Goal: Task Accomplishment & Management: Complete application form

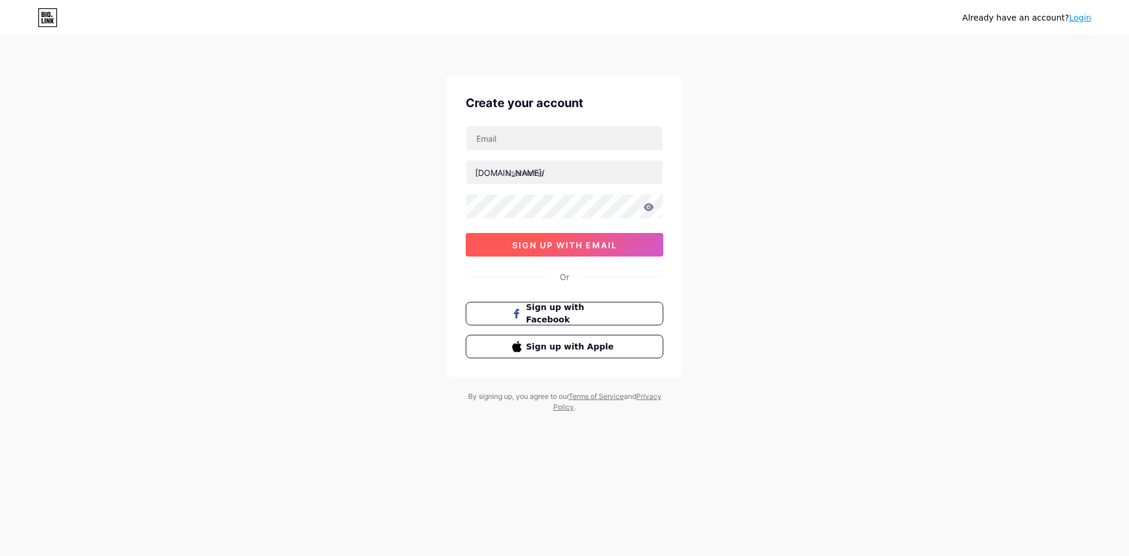
click at [602, 252] on button "sign up with email" at bounding box center [565, 245] width 198 height 24
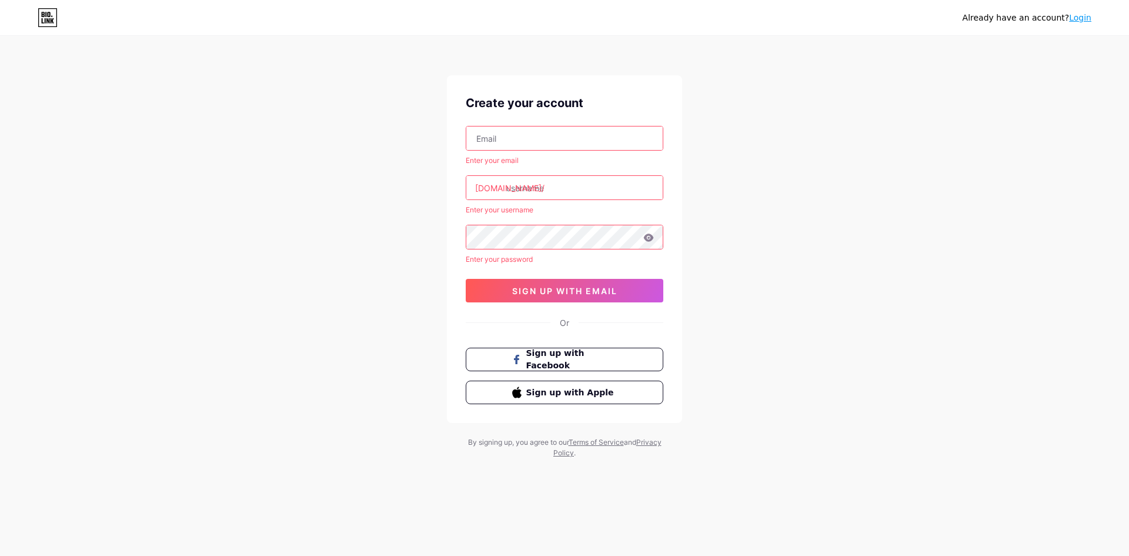
click at [586, 128] on input "text" at bounding box center [564, 138] width 196 height 24
paste input "[EMAIL_ADDRESS][DOMAIN_NAME]"
type input "[EMAIL_ADDRESS][DOMAIN_NAME]"
click at [588, 181] on input "text" at bounding box center [564, 188] width 196 height 24
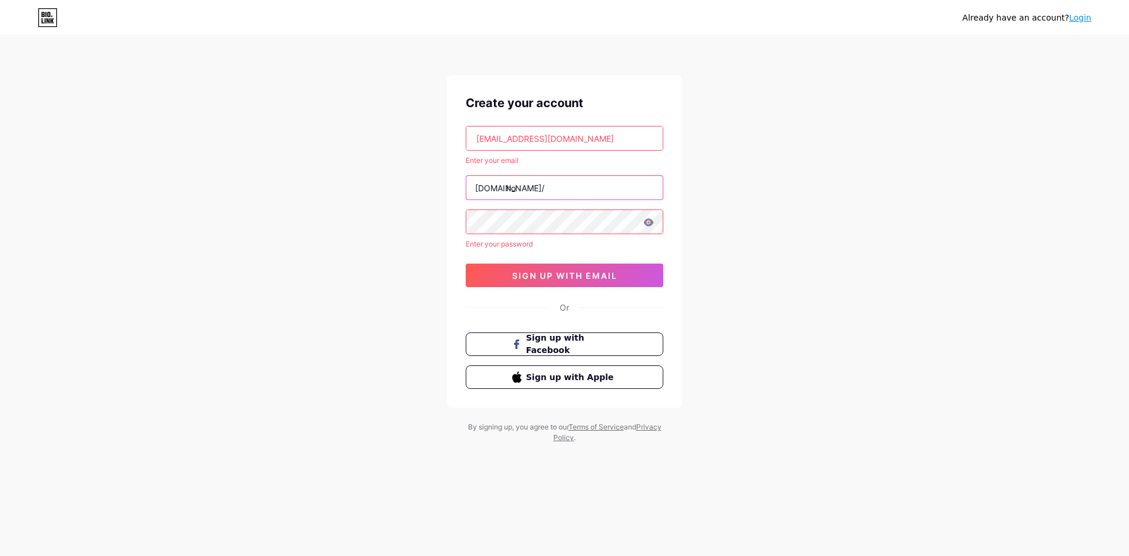
type input "ho"
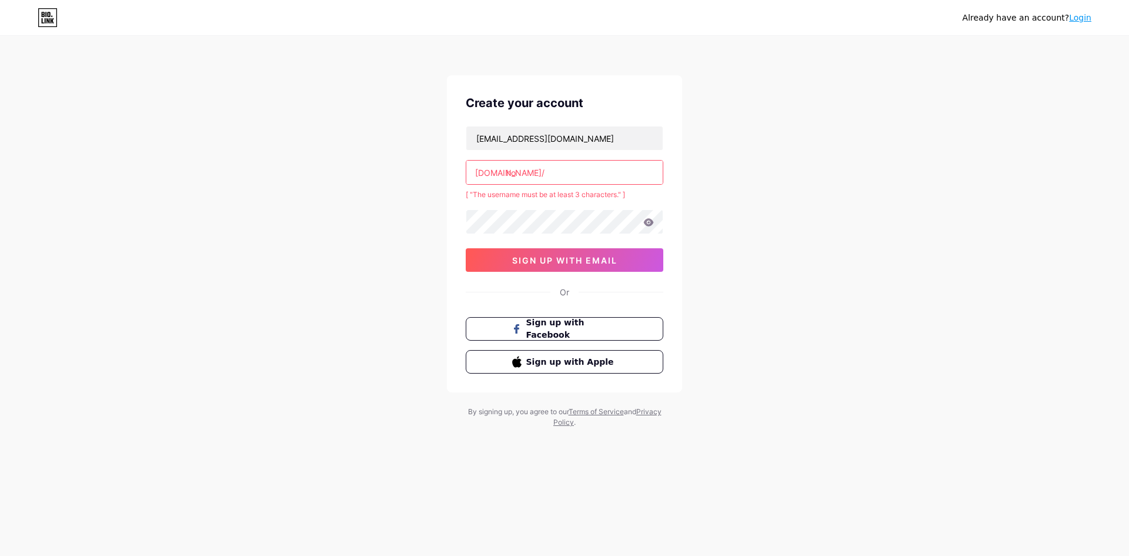
click at [590, 181] on input "ho" at bounding box center [564, 173] width 196 height 24
type input "h"
paste input "h"
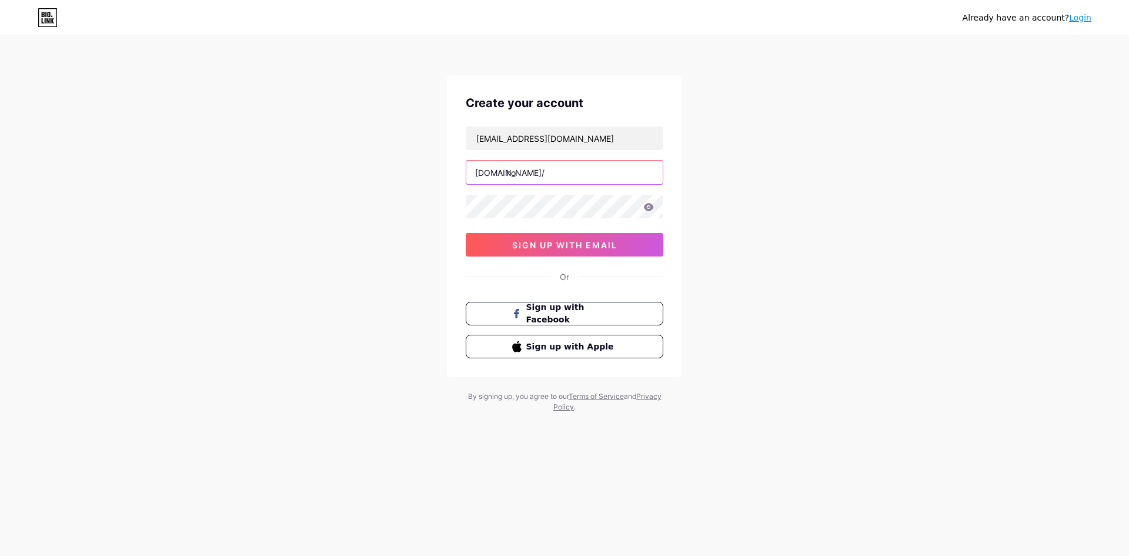
type input "h"
paste input "h"
type input "h"
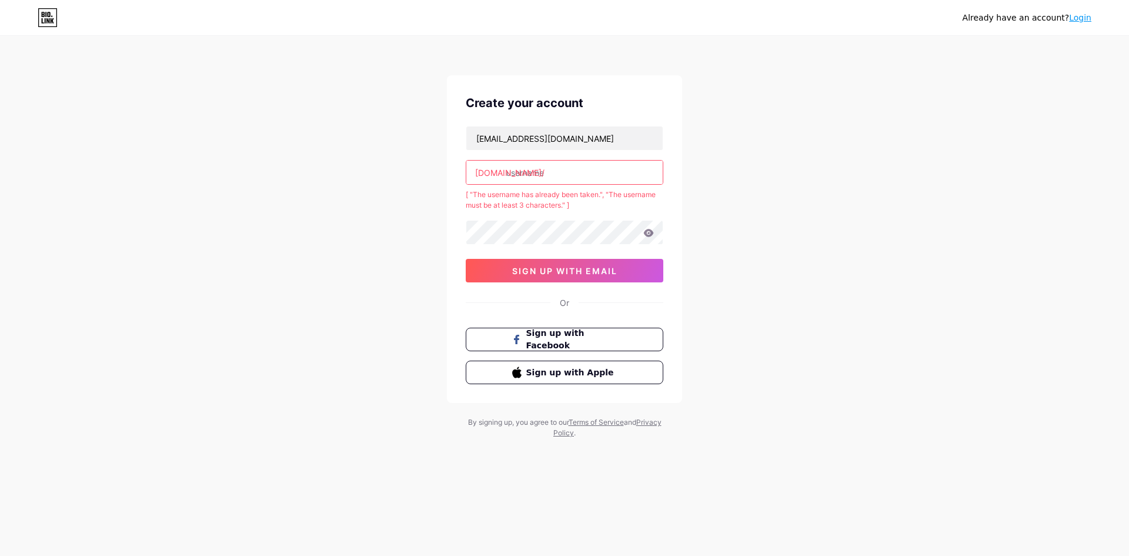
paste input "h"
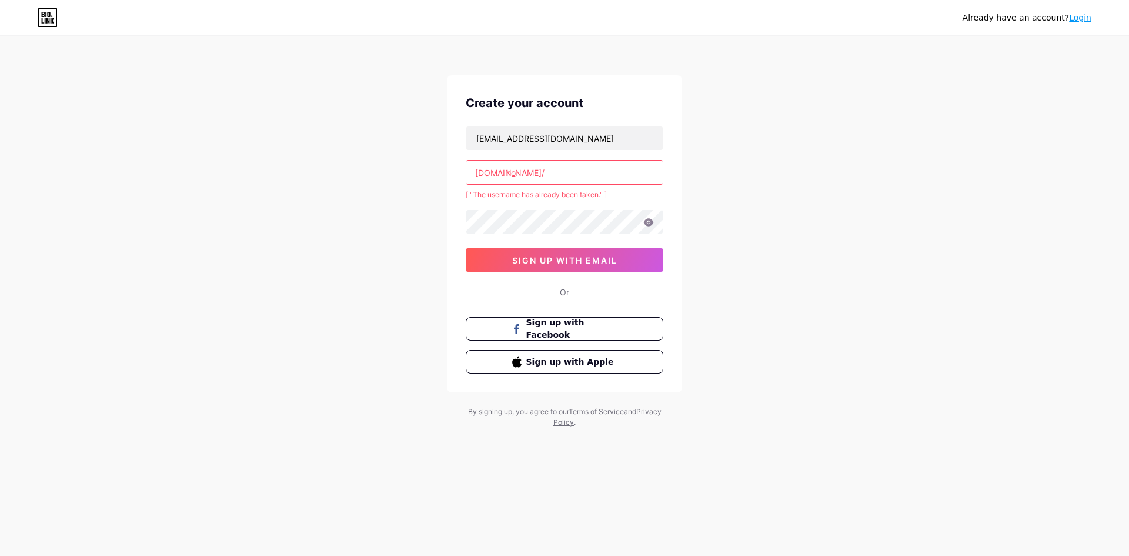
type input "h"
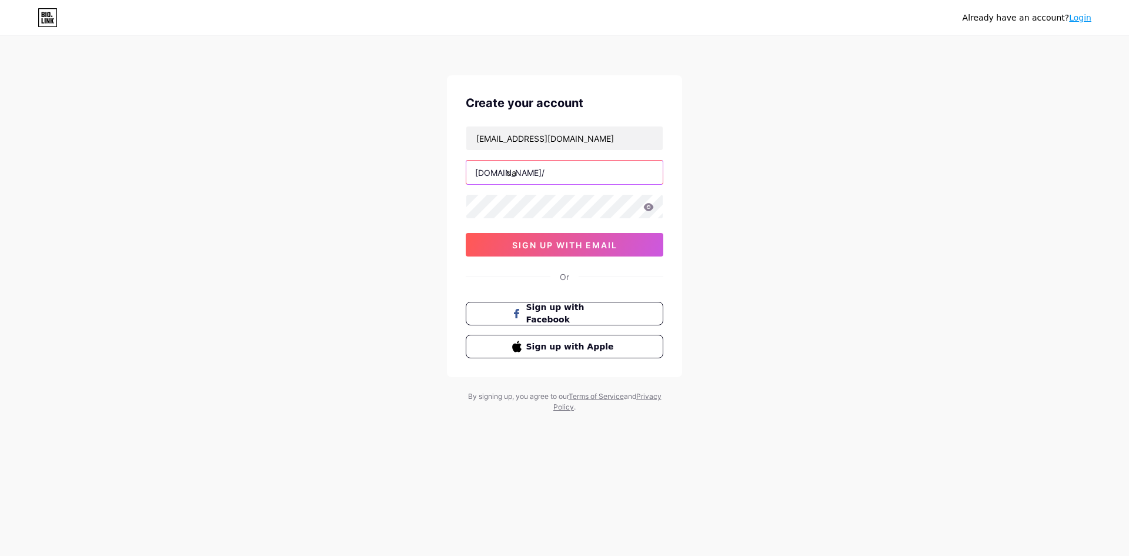
type input "d"
type input "honda138_"
click at [579, 255] on button "sign up with email" at bounding box center [565, 245] width 198 height 24
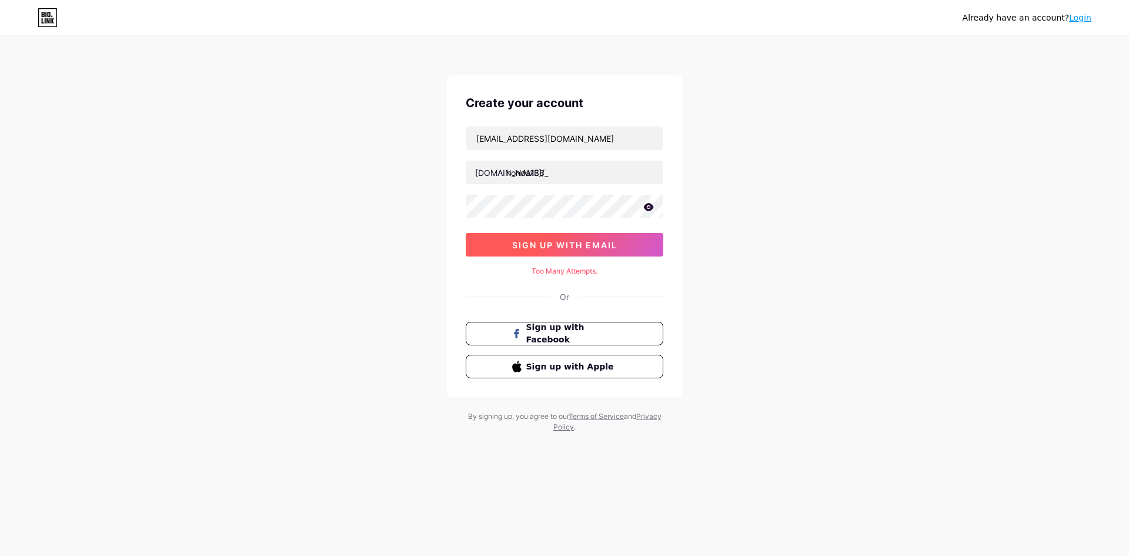
click at [587, 251] on button "sign up with email" at bounding box center [565, 245] width 198 height 24
click at [649, 203] on icon at bounding box center [649, 207] width 11 height 8
click at [598, 245] on span "sign up with email" at bounding box center [564, 245] width 105 height 10
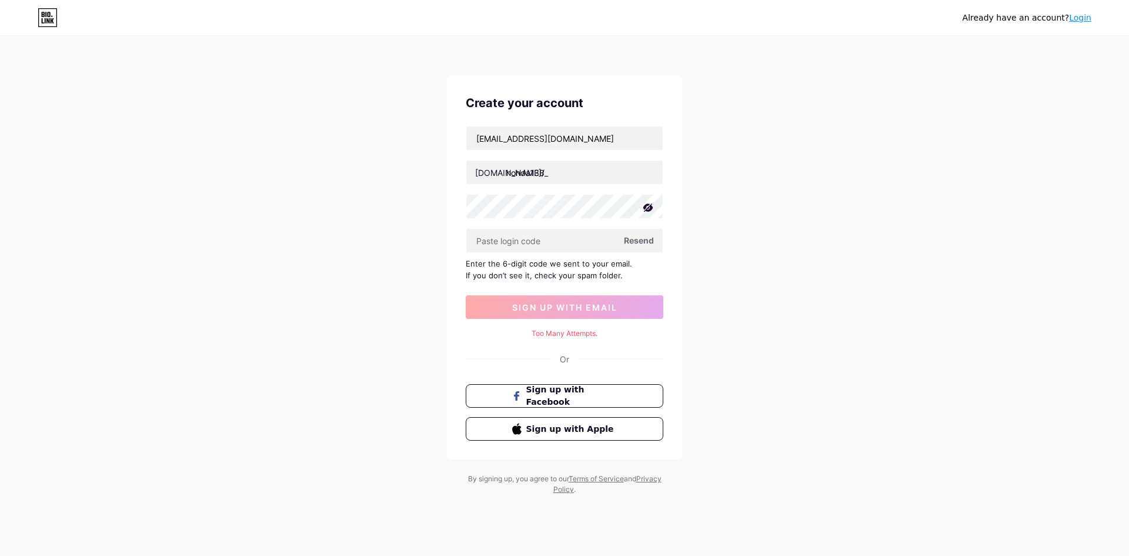
click at [635, 239] on span "Resend" at bounding box center [639, 240] width 30 height 12
click at [574, 241] on input "text" at bounding box center [564, 241] width 196 height 24
click at [542, 402] on span "Sign up with Facebook" at bounding box center [572, 396] width 92 height 25
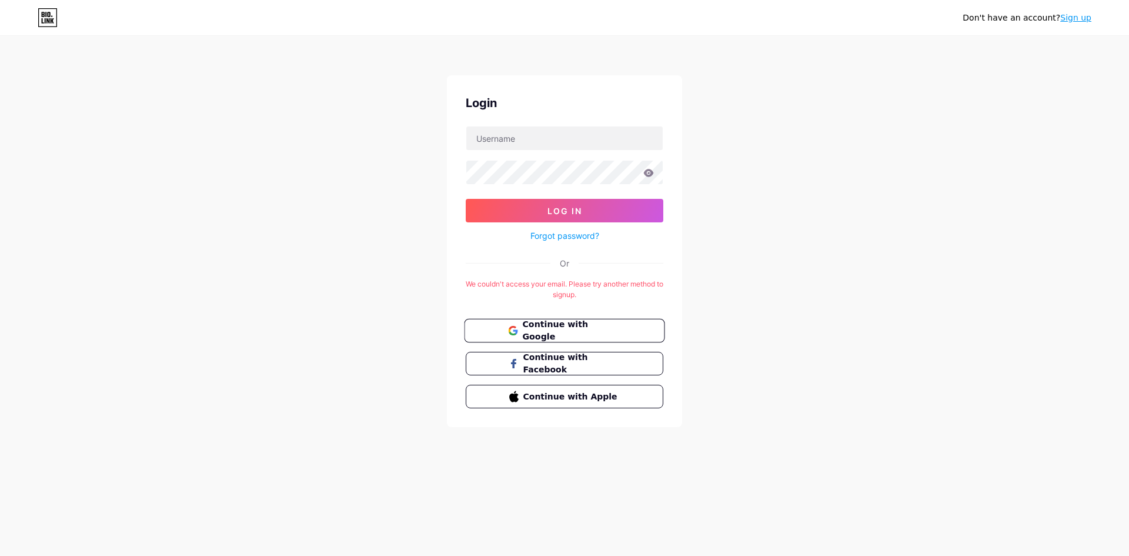
click at [609, 332] on span "Continue with Google" at bounding box center [571, 330] width 98 height 25
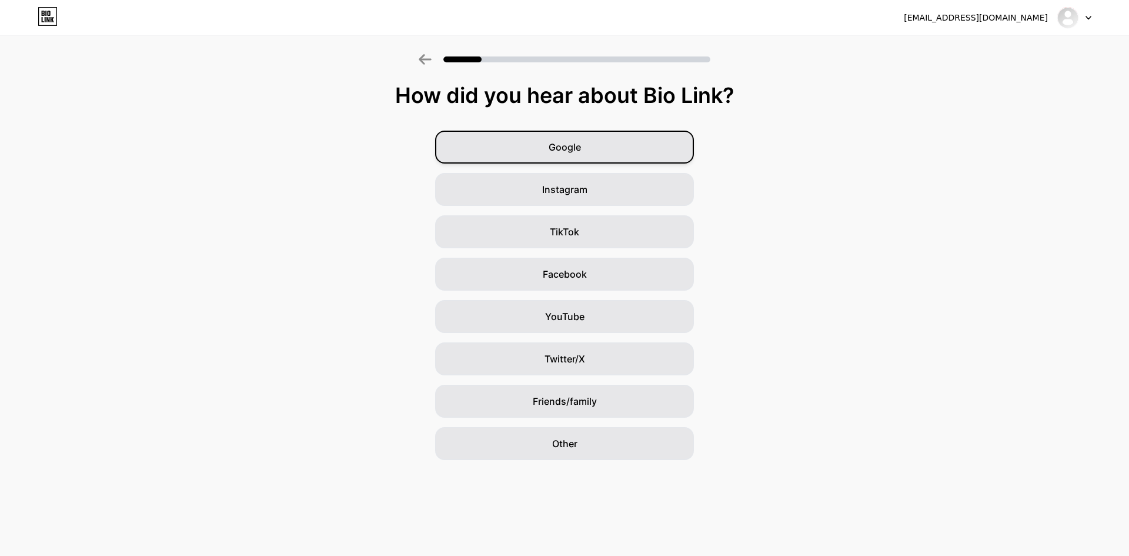
click at [658, 159] on div "Google" at bounding box center [564, 147] width 259 height 33
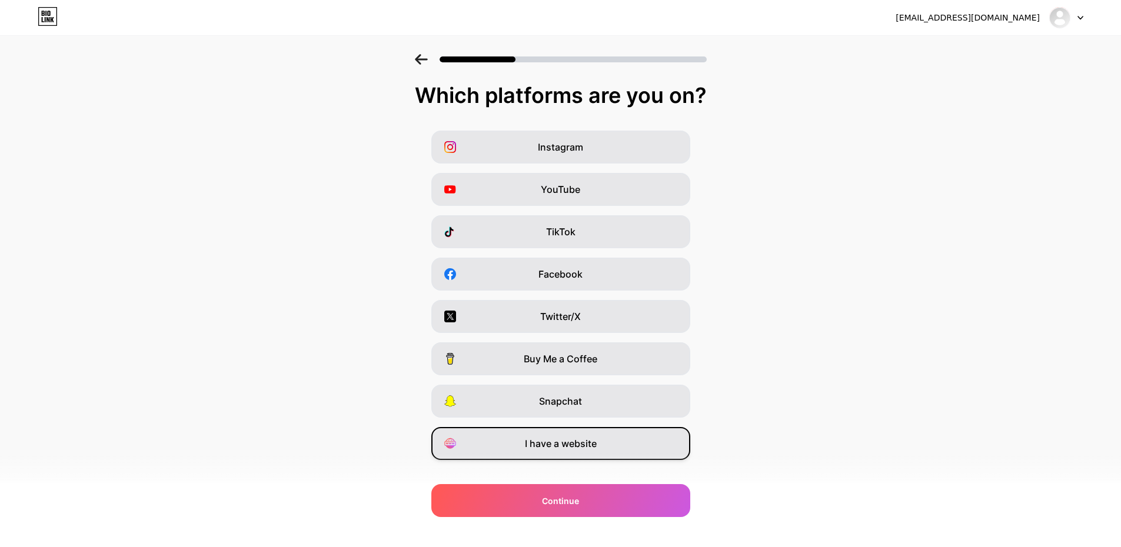
click at [606, 445] on div "I have a website" at bounding box center [560, 443] width 259 height 33
drag, startPoint x: 611, startPoint y: 474, endPoint x: 609, endPoint y: 487, distance: 13.1
click at [611, 475] on div "Which platforms are you on? Instagram YouTube TikTok Facebook Twitter/X Buy Me …" at bounding box center [560, 301] width 1121 height 435
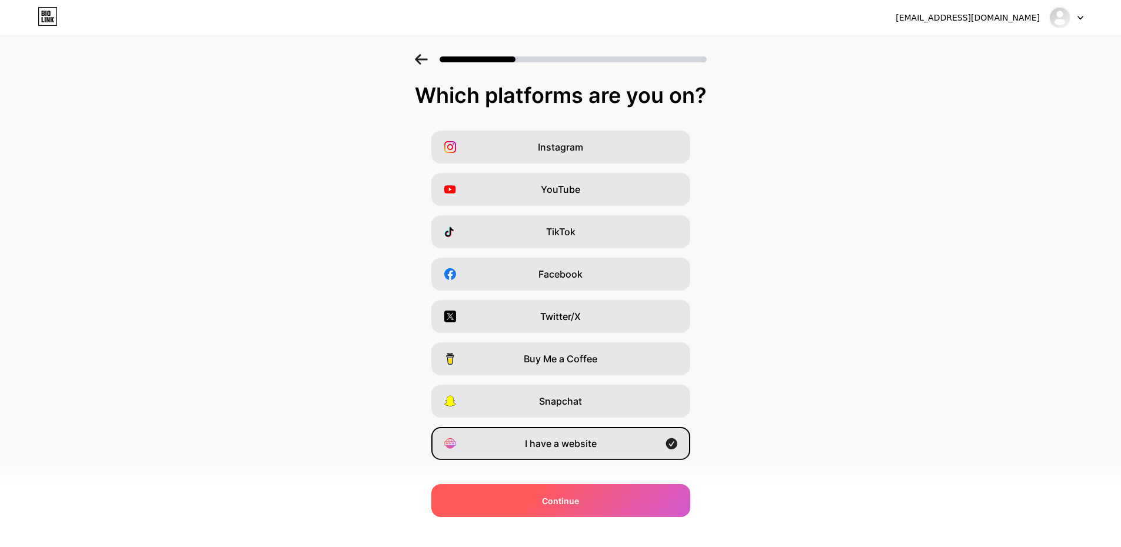
click at [606, 492] on div "Continue" at bounding box center [560, 500] width 259 height 33
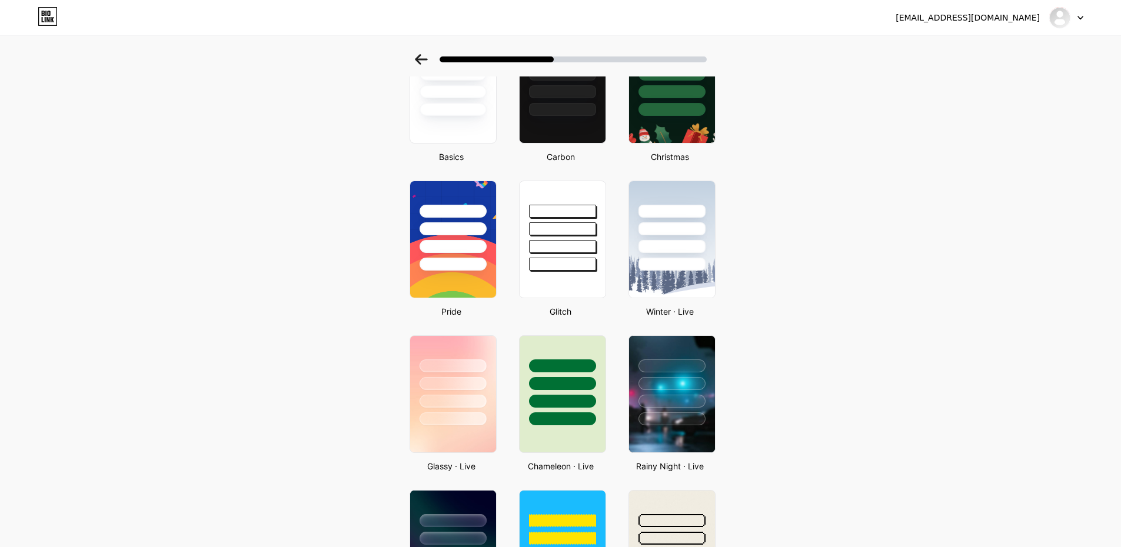
scroll to position [98, 0]
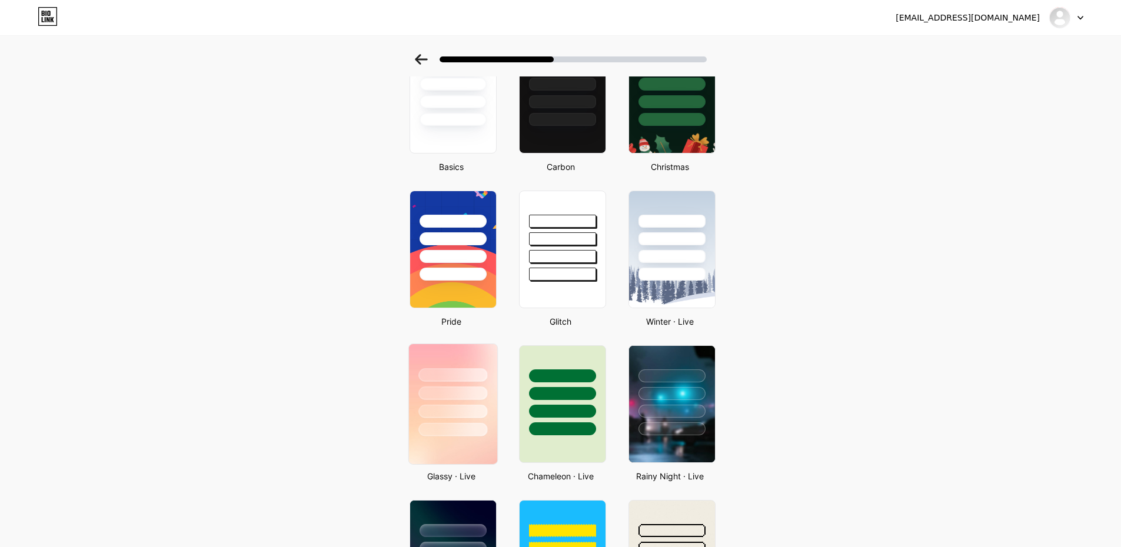
click at [468, 408] on div at bounding box center [452, 412] width 69 height 14
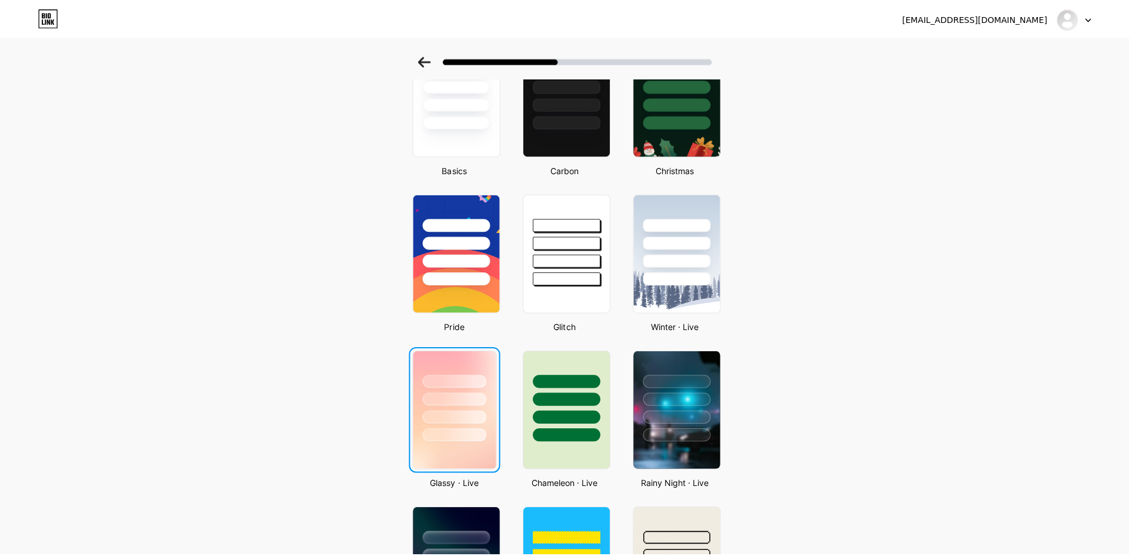
scroll to position [0, 0]
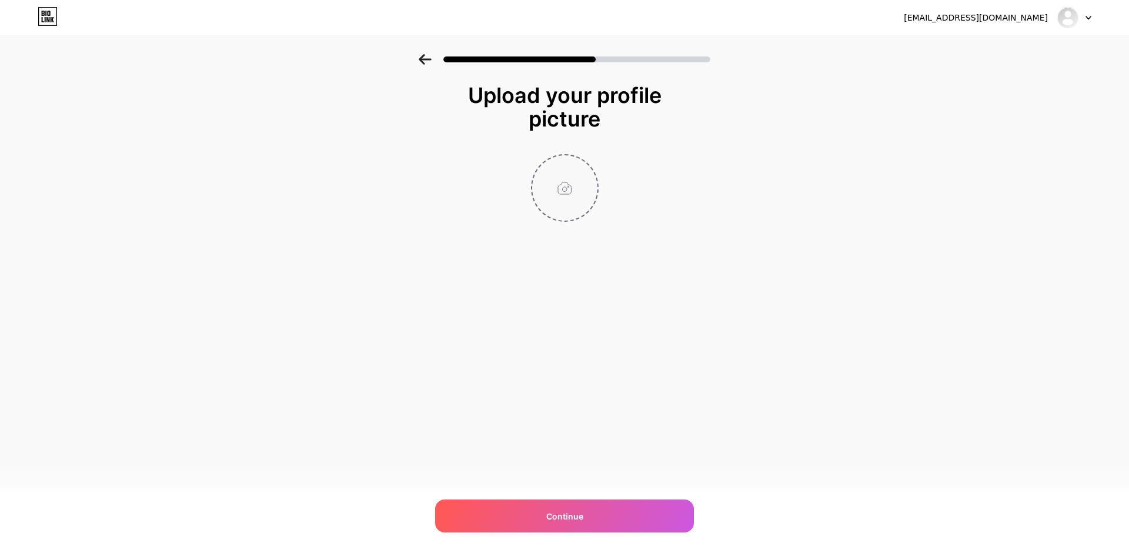
click at [578, 199] on input "file" at bounding box center [564, 187] width 65 height 65
type input "C:\fakepath\F3FGI49.jpg"
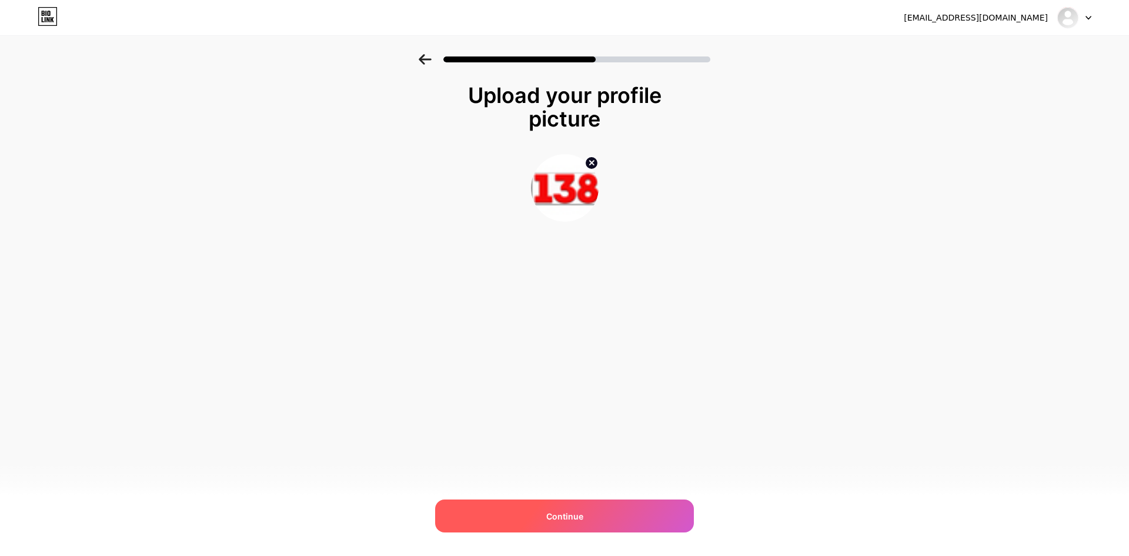
click at [586, 514] on div "Continue" at bounding box center [564, 515] width 259 height 33
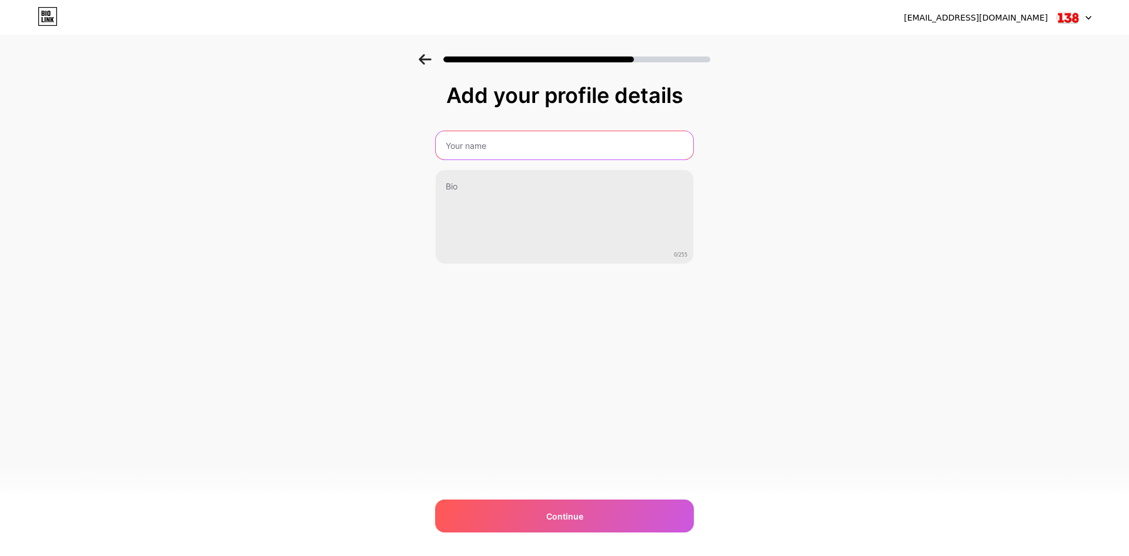
click at [588, 149] on input "text" at bounding box center [565, 145] width 258 height 28
paste input "h"
type input "h"
paste input "H"
type input "HONDA138"
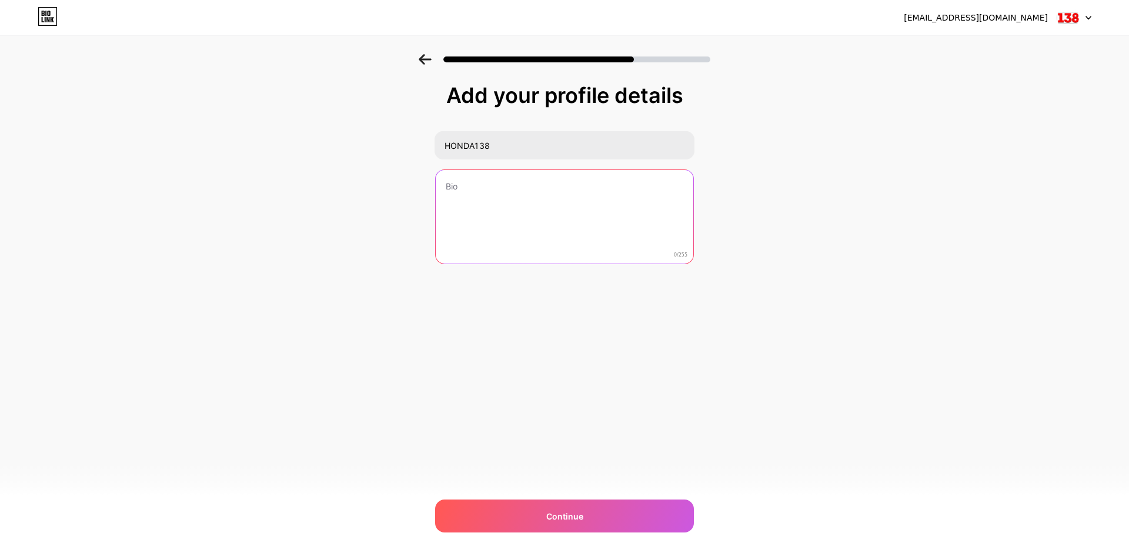
click at [613, 199] on textarea at bounding box center [565, 217] width 258 height 95
paste textarea "🔥 Komunitas game & hiburan digital | Honda138"
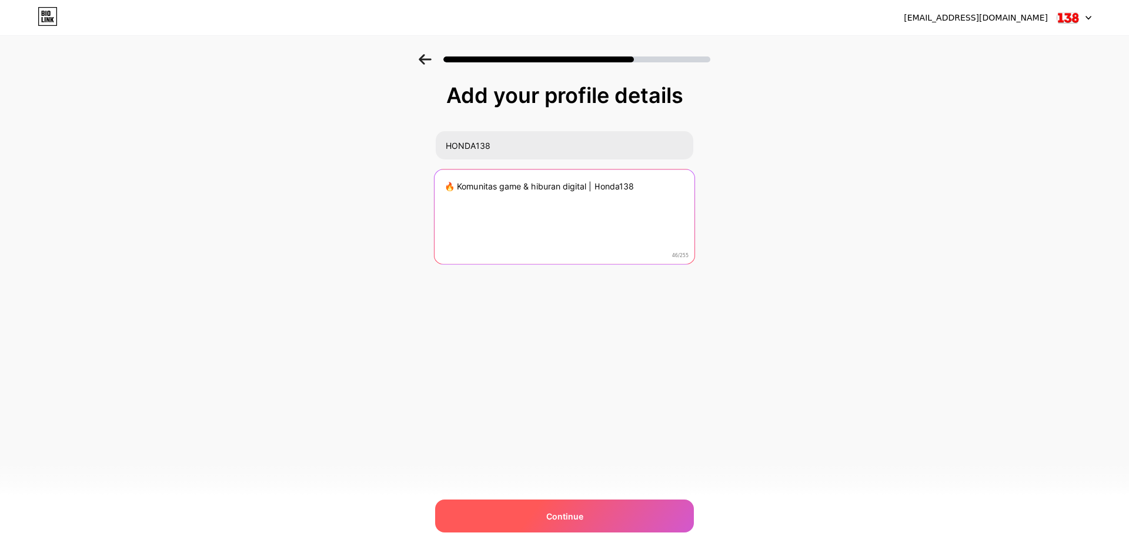
type textarea "🔥 Komunitas game & hiburan digital | Honda138"
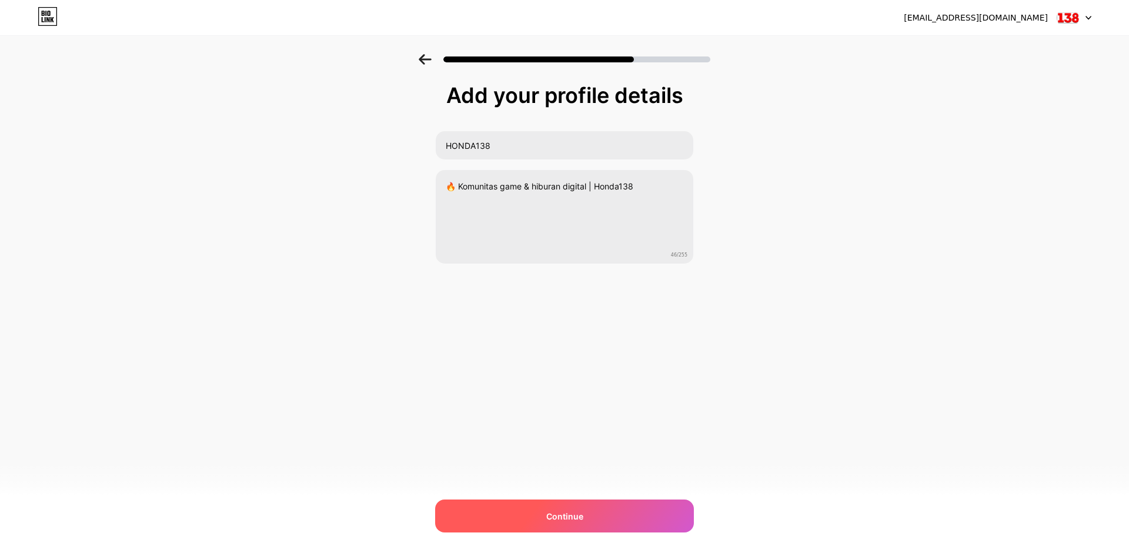
click at [596, 503] on div "Continue" at bounding box center [564, 515] width 259 height 33
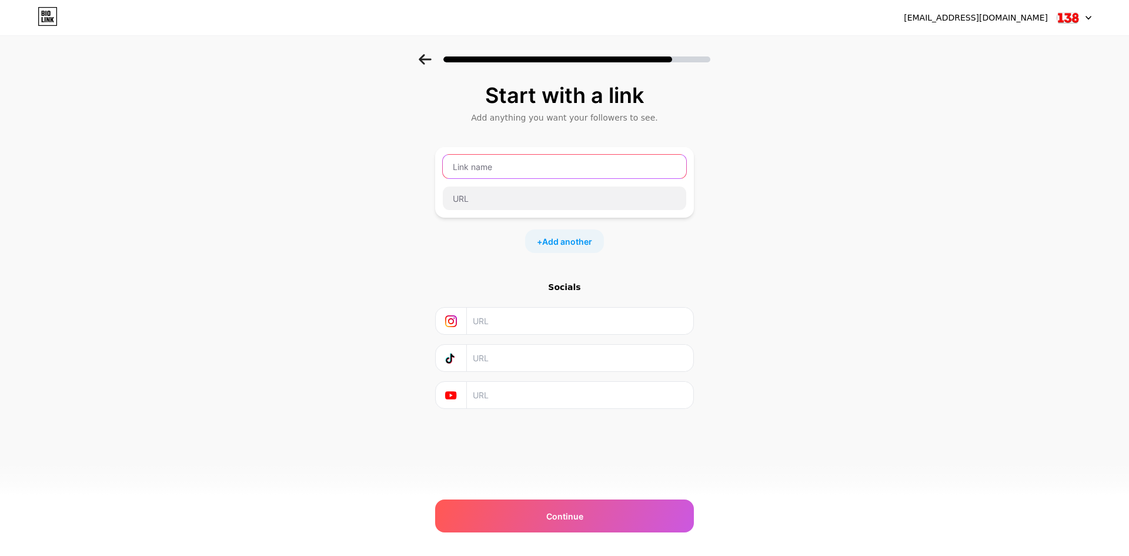
click at [558, 169] on input "text" at bounding box center [565, 167] width 244 height 24
paste input "🔥 Komunitas game & hiburan digital | Honda138"
type input "🔥 Komunitas game & hiburan digital | Honda138"
click at [538, 198] on input "text" at bounding box center [565, 198] width 244 height 24
click at [606, 184] on div "DAFTAR" at bounding box center [564, 182] width 245 height 56
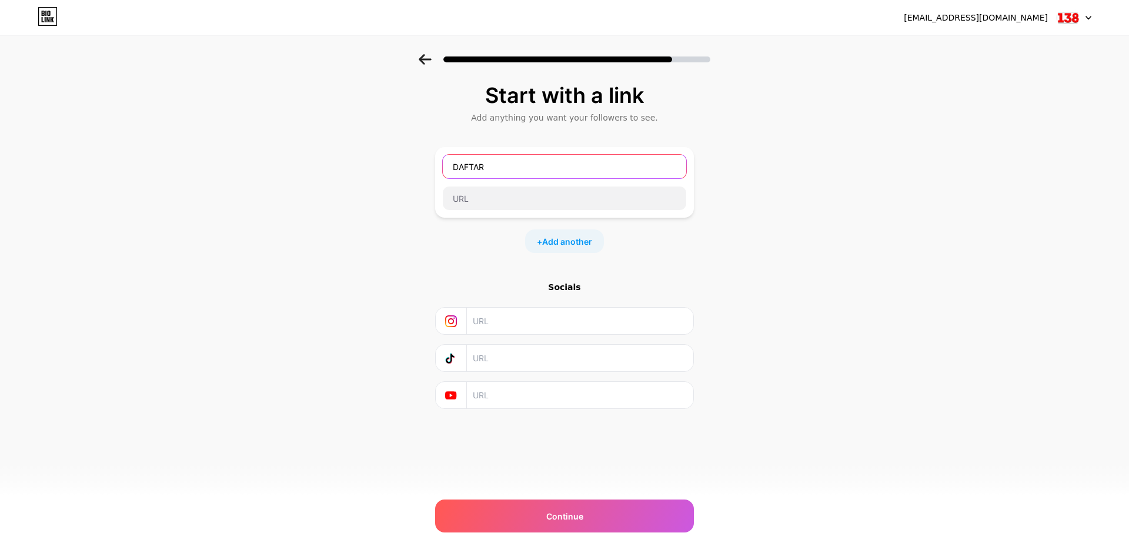
click at [608, 170] on input "DAFTAR" at bounding box center [565, 167] width 244 height 24
type input "DAFTAR HONDA138"
click at [611, 193] on input "text" at bounding box center [565, 198] width 244 height 24
click at [598, 208] on input "text" at bounding box center [565, 198] width 244 height 24
paste input "https://t.ly/HONDA138 https://t.ly/ALTERHONDA138 Honda138 hadir sebagai salah s…"
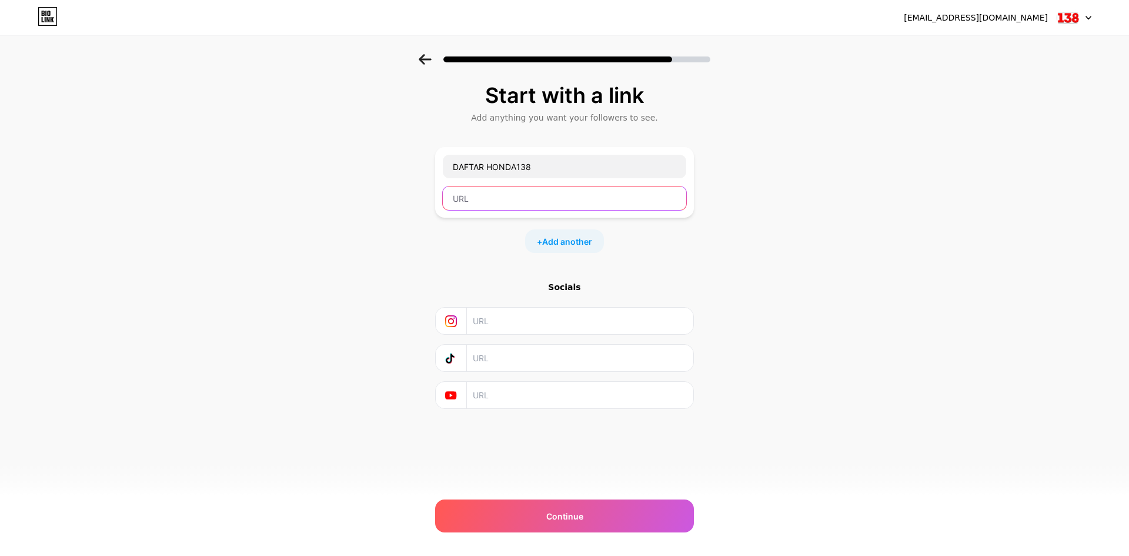
type input "https://t.ly/HONDA138 https://t.ly/ALTERHONDA138 Honda138 hadir sebagai salah s…"
click at [619, 198] on input "text" at bounding box center [565, 198] width 244 height 24
paste input "https://t.ly/HONDA138 https://t.ly/ALTERHONDA138 Honda138 hadir sebagai salah s…"
type input "https://t.ly/HONDA138 https://t.ly/ALTERHONDA138 Honda138 hadir sebagai salah s…"
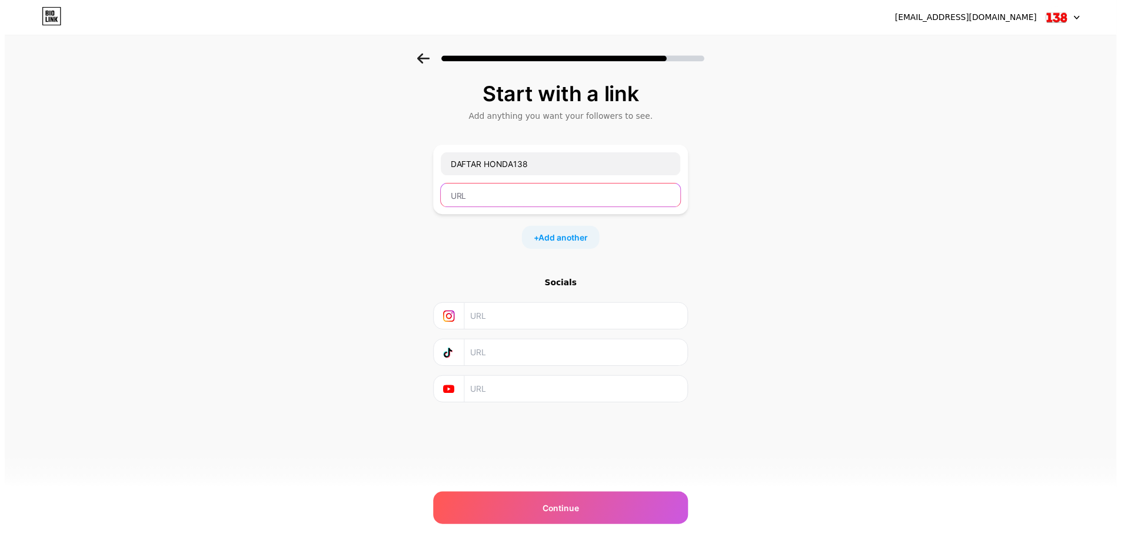
scroll to position [0, 0]
click at [650, 202] on input "text" at bounding box center [565, 198] width 244 height 24
paste input "[URL][DOMAIN_NAME]"
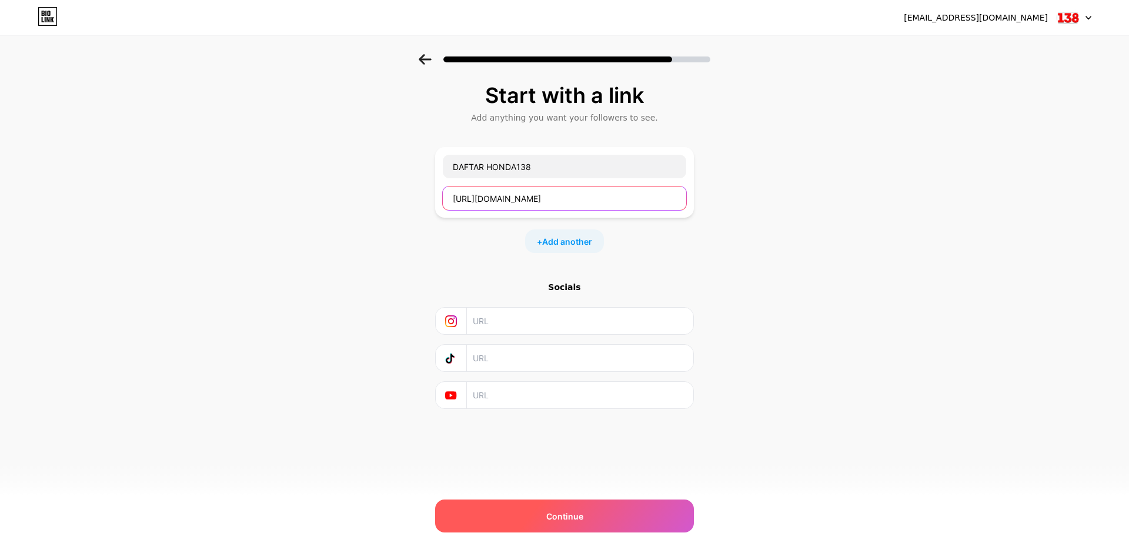
type input "[URL][DOMAIN_NAME]"
click at [628, 510] on div "Continue" at bounding box center [564, 515] width 259 height 33
click at [619, 517] on div "Continue" at bounding box center [564, 515] width 259 height 33
click at [594, 517] on div "Continue" at bounding box center [564, 515] width 259 height 33
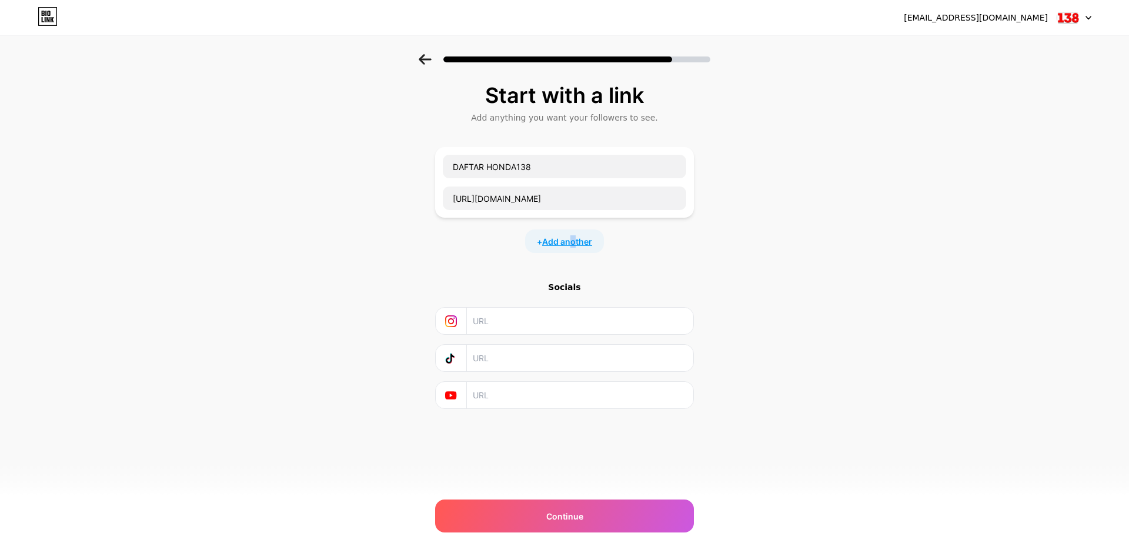
click at [574, 242] on span "Add another" at bounding box center [567, 241] width 50 height 12
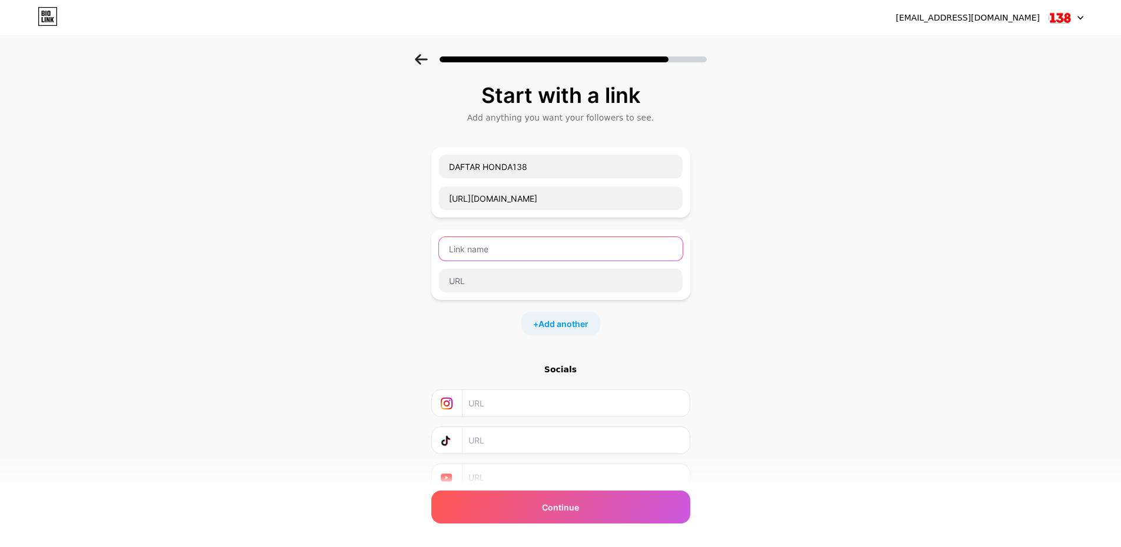
click at [575, 246] on input "text" at bounding box center [561, 249] width 244 height 24
click at [563, 287] on input "text" at bounding box center [561, 281] width 244 height 24
paste input "https://t.ly/ALTERHONDA138"
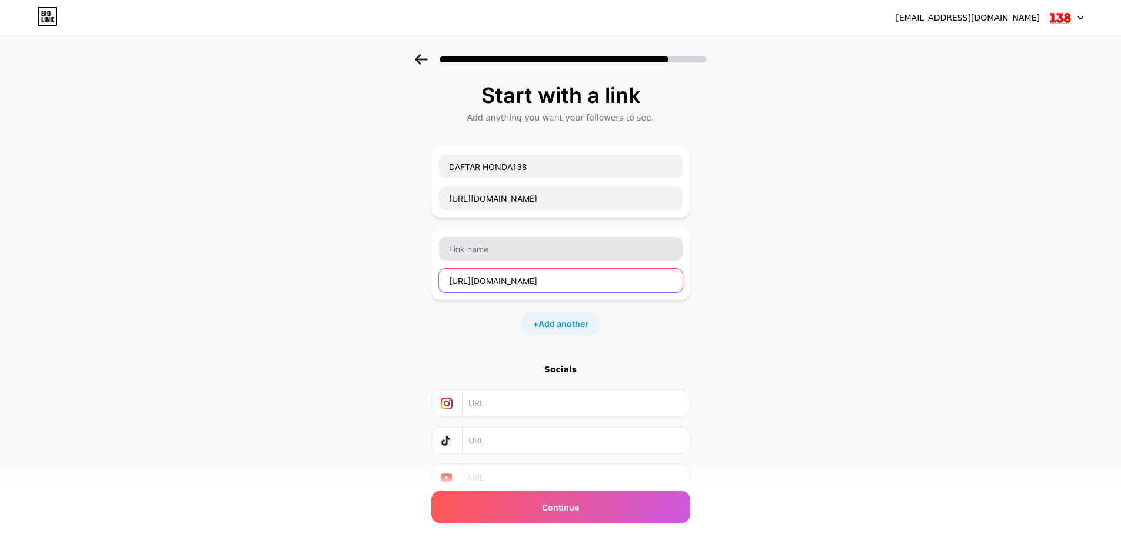
type input "https://t.ly/ALTERHONDA138"
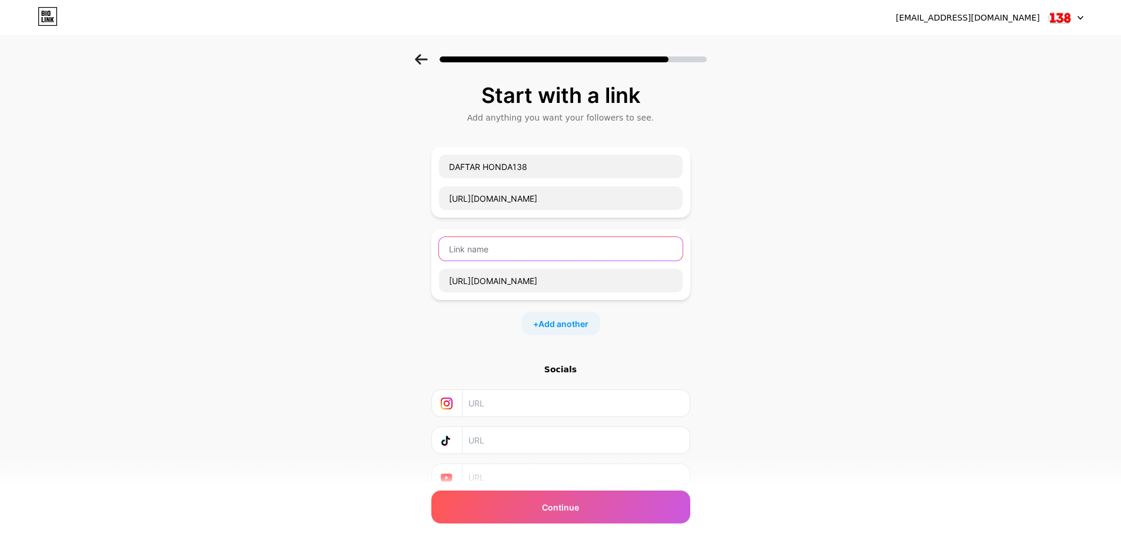
click at [585, 256] on input "text" at bounding box center [561, 249] width 244 height 24
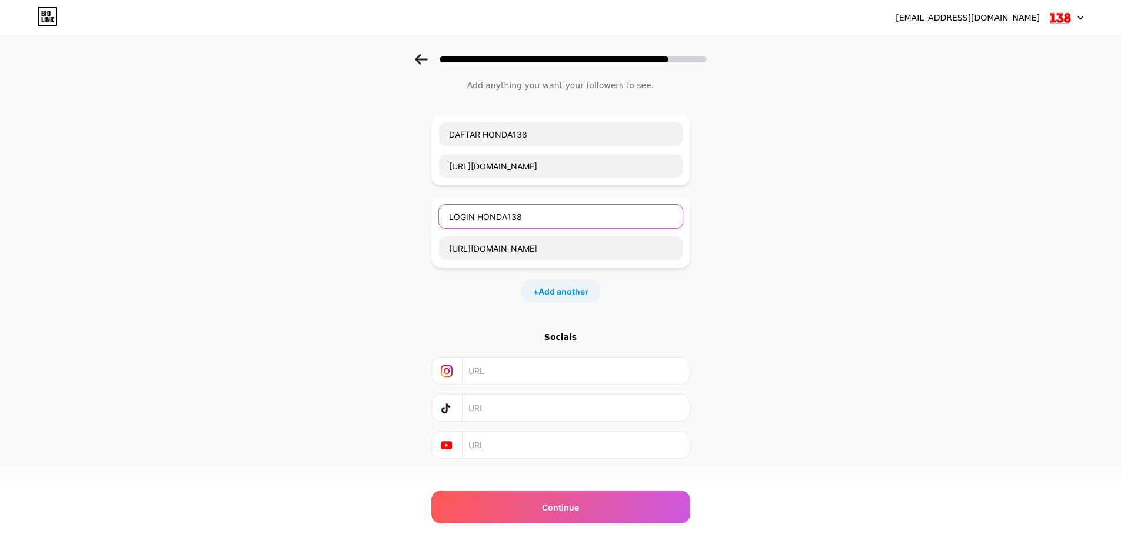
scroll to position [50, 0]
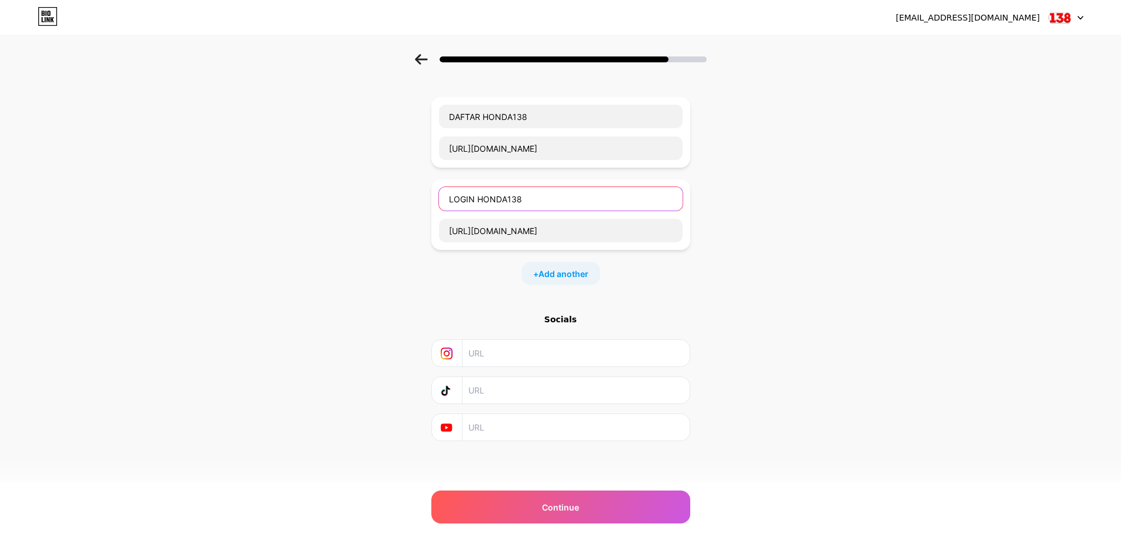
type input "LOGIN HONDA138"
click at [746, 275] on div "Start with a link Add anything you want your followers to see. DAFTAR HONDA138 …" at bounding box center [560, 252] width 1121 height 496
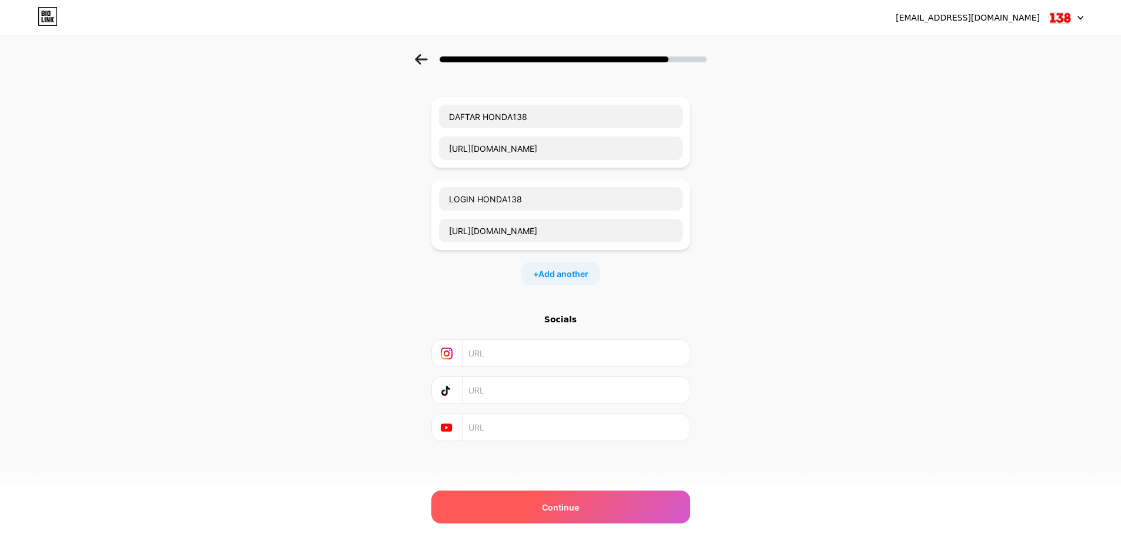
click at [656, 499] on div "Continue" at bounding box center [560, 507] width 259 height 33
click at [659, 509] on div "Continue" at bounding box center [560, 507] width 259 height 33
click at [659, 510] on div "Continue" at bounding box center [560, 507] width 259 height 33
drag, startPoint x: 605, startPoint y: 509, endPoint x: 563, endPoint y: 509, distance: 42.4
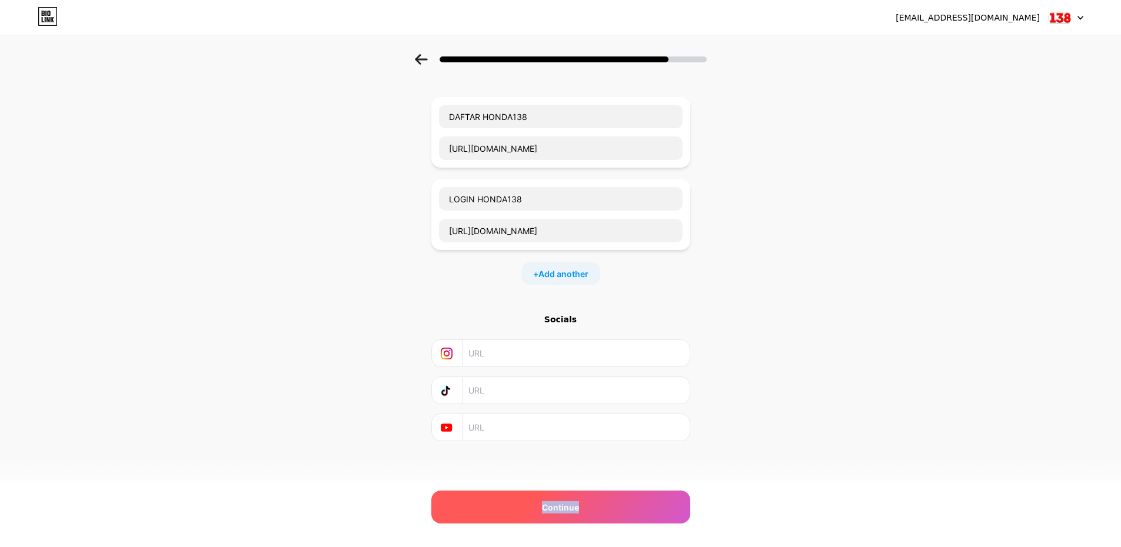
click at [605, 509] on div "Continue" at bounding box center [560, 507] width 259 height 33
click at [558, 509] on span "Continue" at bounding box center [560, 507] width 37 height 12
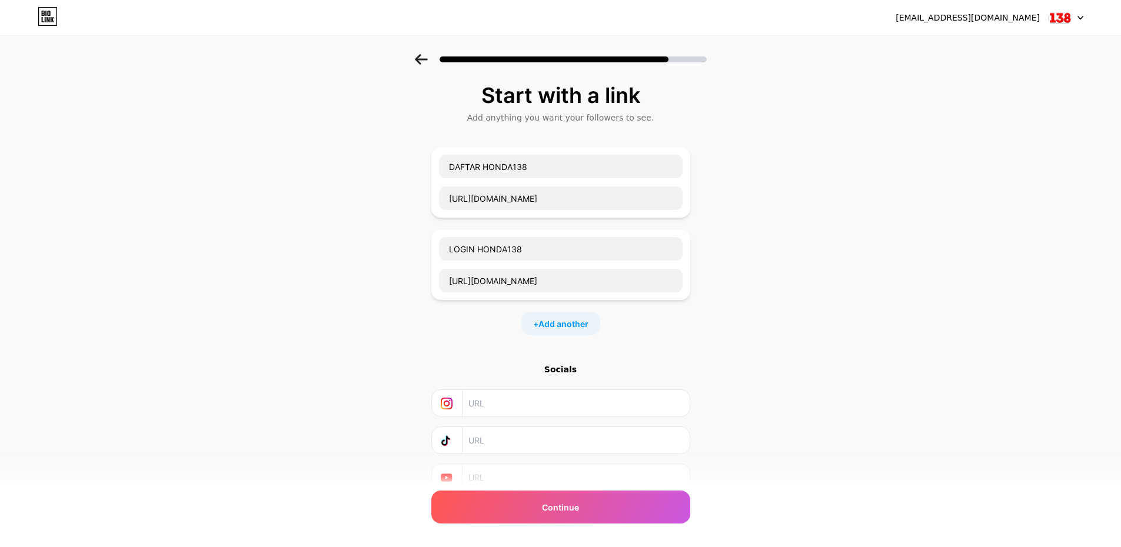
click at [552, 404] on input "text" at bounding box center [575, 403] width 214 height 26
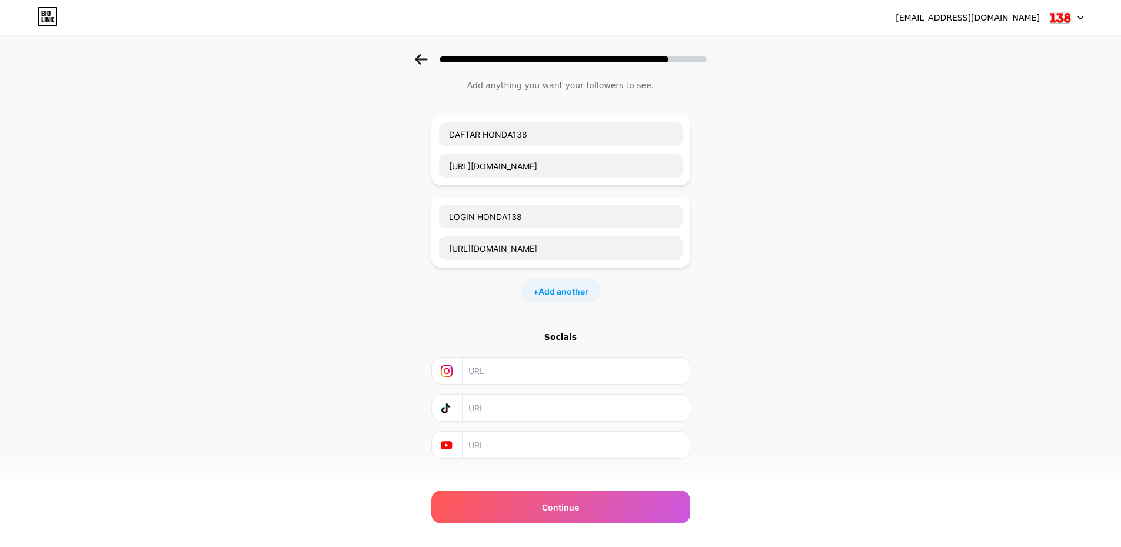
scroll to position [50, 0]
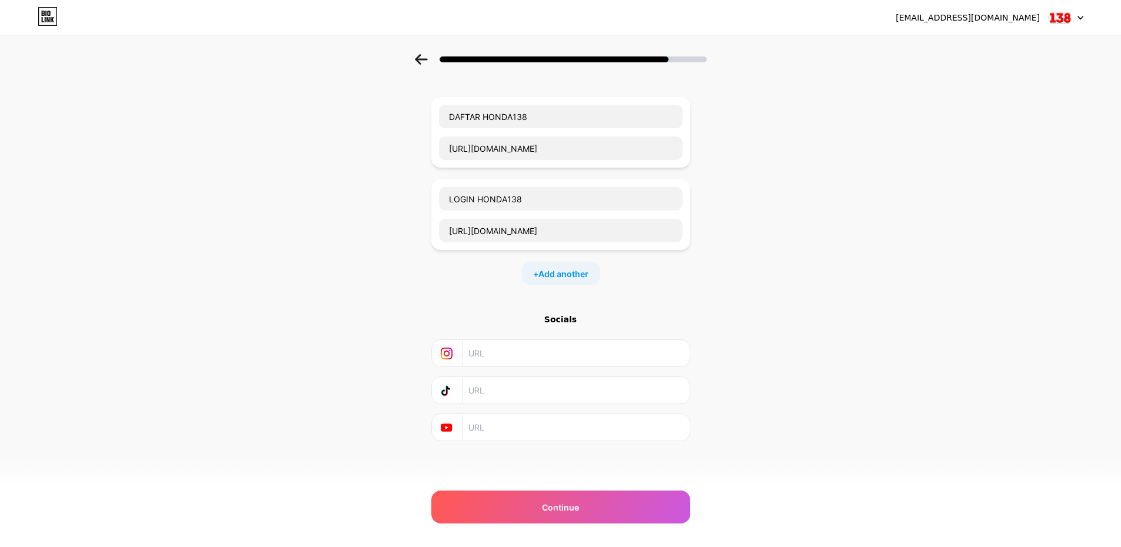
click at [557, 390] on input "text" at bounding box center [575, 390] width 214 height 26
click at [557, 390] on input "DA" at bounding box center [575, 390] width 214 height 26
type input "D"
click at [579, 502] on span "Continue" at bounding box center [560, 507] width 37 height 12
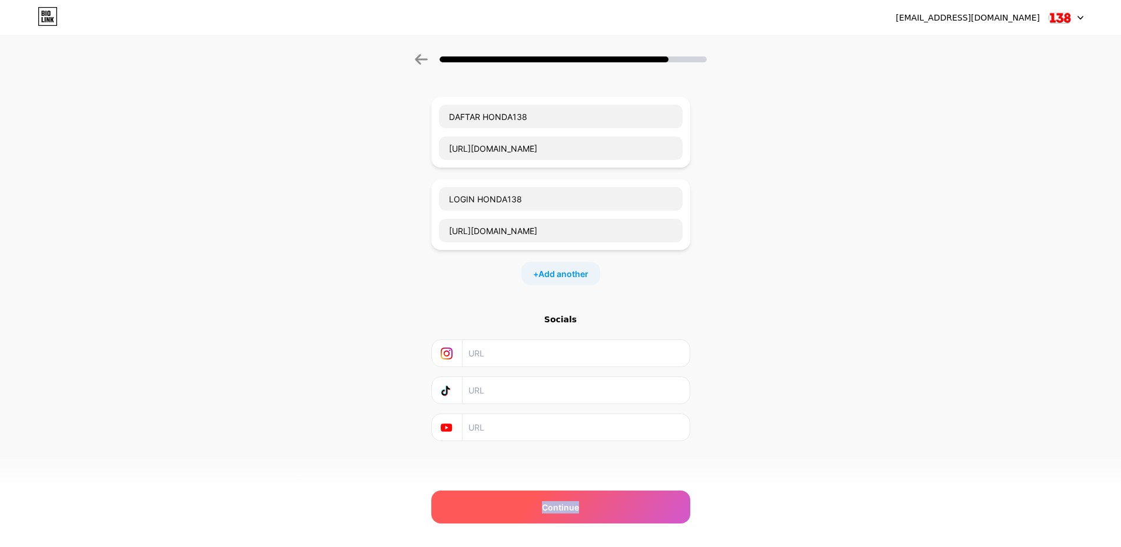
click at [582, 499] on div "Continue" at bounding box center [560, 507] width 259 height 33
click at [564, 279] on span "Add another" at bounding box center [563, 274] width 50 height 12
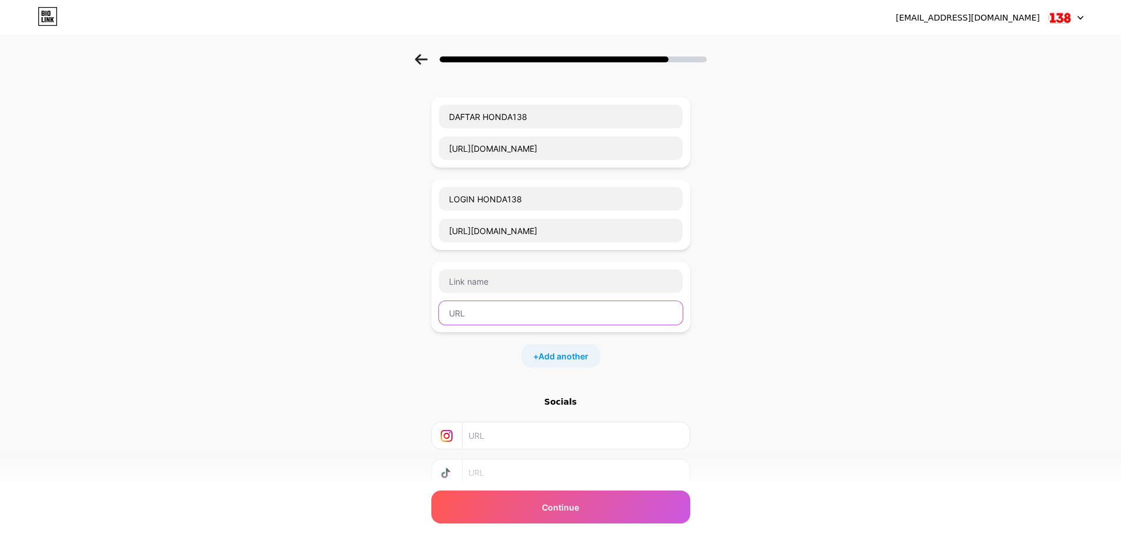
click at [567, 309] on input "text" at bounding box center [561, 313] width 244 height 24
paste input "https://t.ly/rtpHONDA138"
type input "https://t.ly/rtpHONDA138"
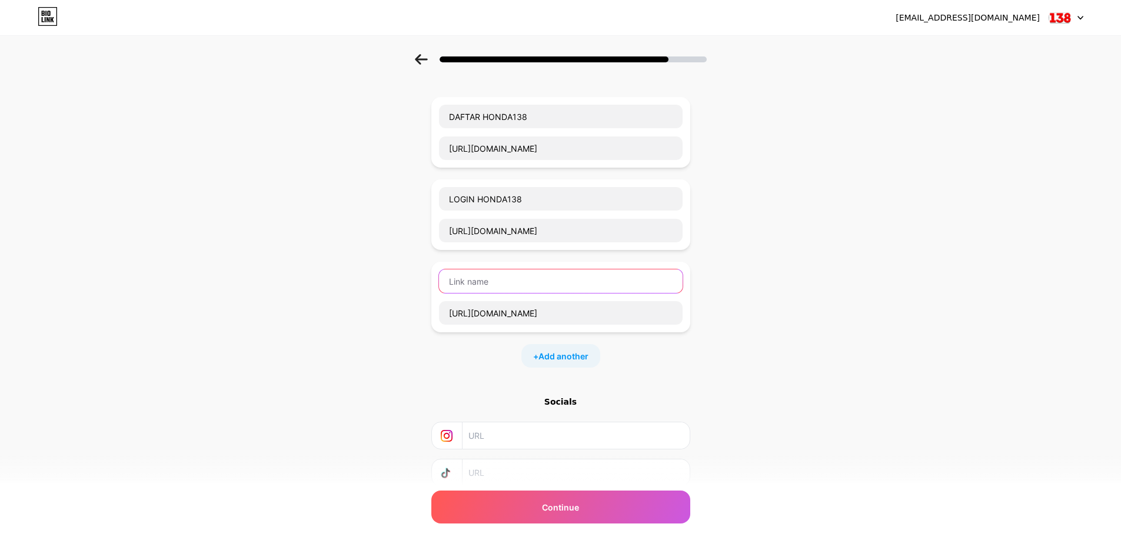
click at [567, 289] on input "text" at bounding box center [561, 281] width 244 height 24
paste input "r"
type input "r"
paste input "R"
type input "RTP HONDA138"
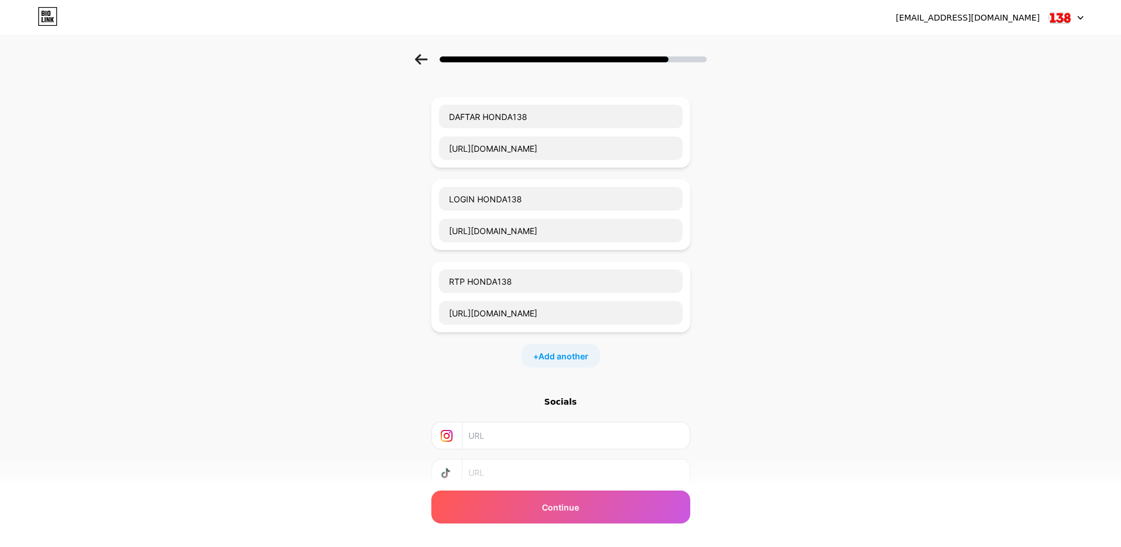
click at [772, 238] on div "Start with a link Add anything you want your followers to see. DAFTAR HONDA138 …" at bounding box center [560, 293] width 1121 height 578
click at [673, 511] on div "Continue" at bounding box center [560, 507] width 259 height 33
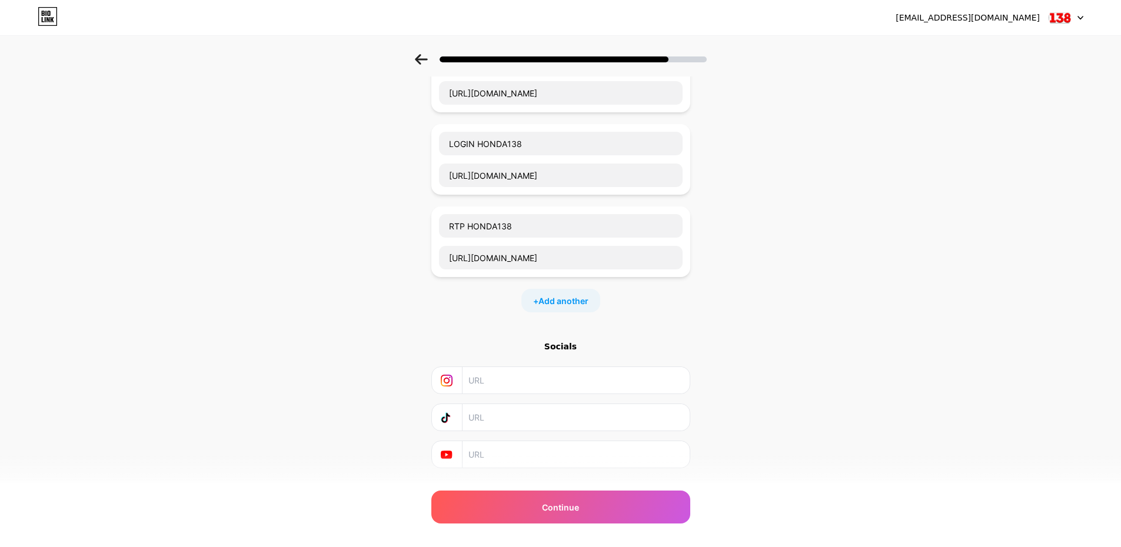
scroll to position [132, 0]
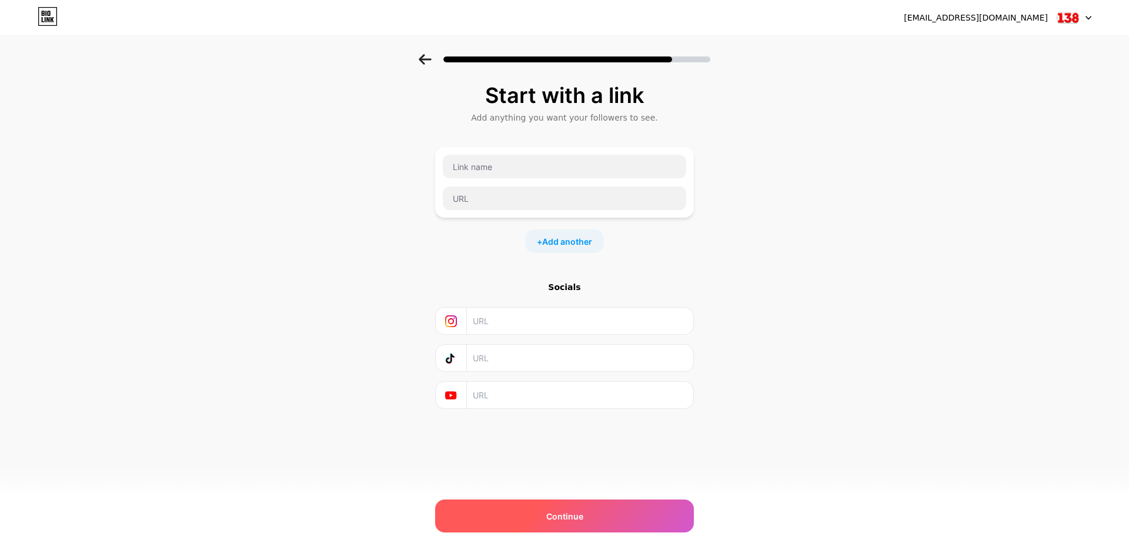
click at [587, 512] on div "Continue" at bounding box center [564, 515] width 259 height 33
click at [586, 512] on div "Continue" at bounding box center [564, 515] width 259 height 33
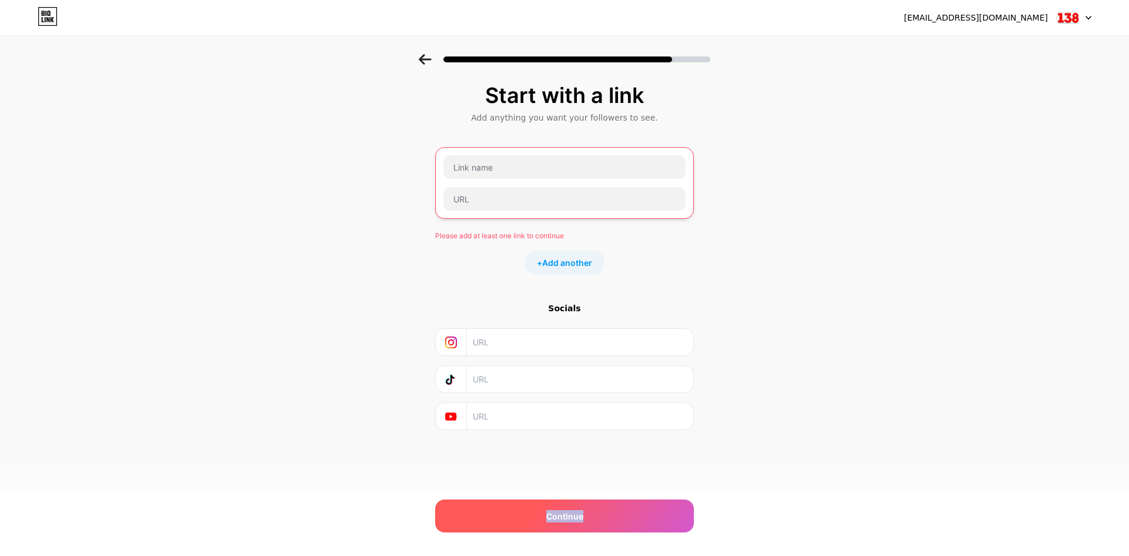
click at [586, 512] on div "Continue" at bounding box center [564, 515] width 259 height 33
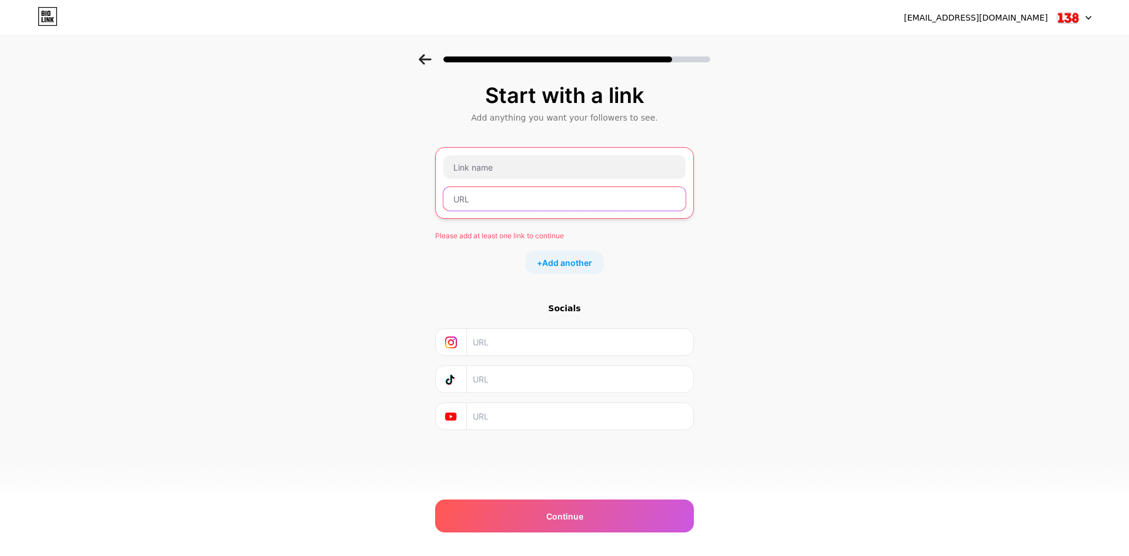
click at [606, 200] on input "text" at bounding box center [565, 199] width 242 height 24
paste input "https://t.ly/HONDA138 https://t.ly/ALTERHONDA138 Honda138 hadir sebagai salah s…"
type input "https://t.ly/HONDA138 https://t.ly/ALTERHONDA138 Honda138 hadir sebagai salah s…"
click at [637, 195] on input "text" at bounding box center [565, 198] width 244 height 24
paste input "[URL][DOMAIN_NAME]"
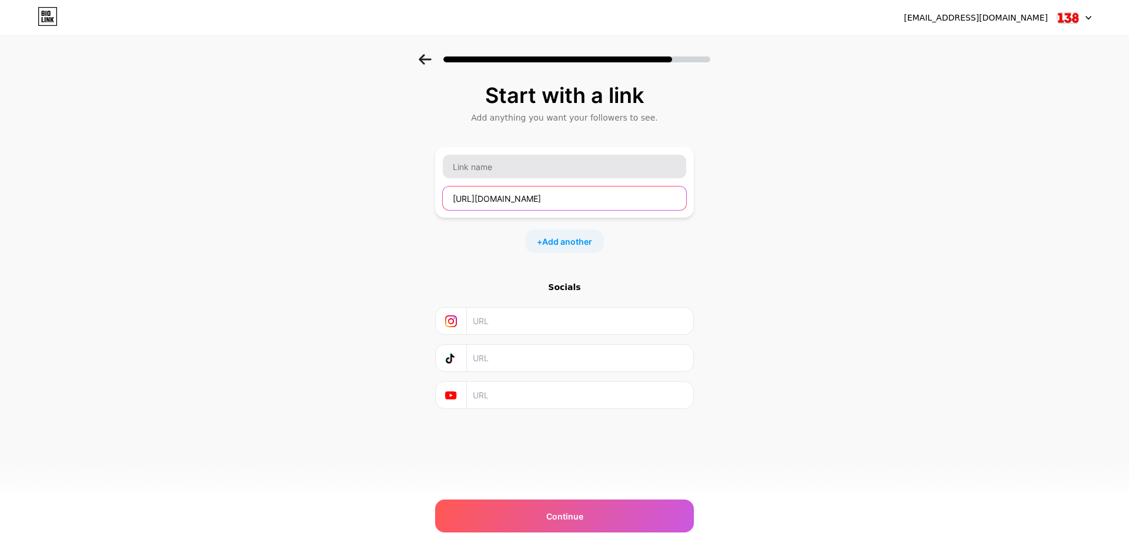
type input "[URL][DOMAIN_NAME]"
click at [651, 168] on input "text" at bounding box center [565, 167] width 244 height 24
paste input "f"
type input "f"
type input "d"
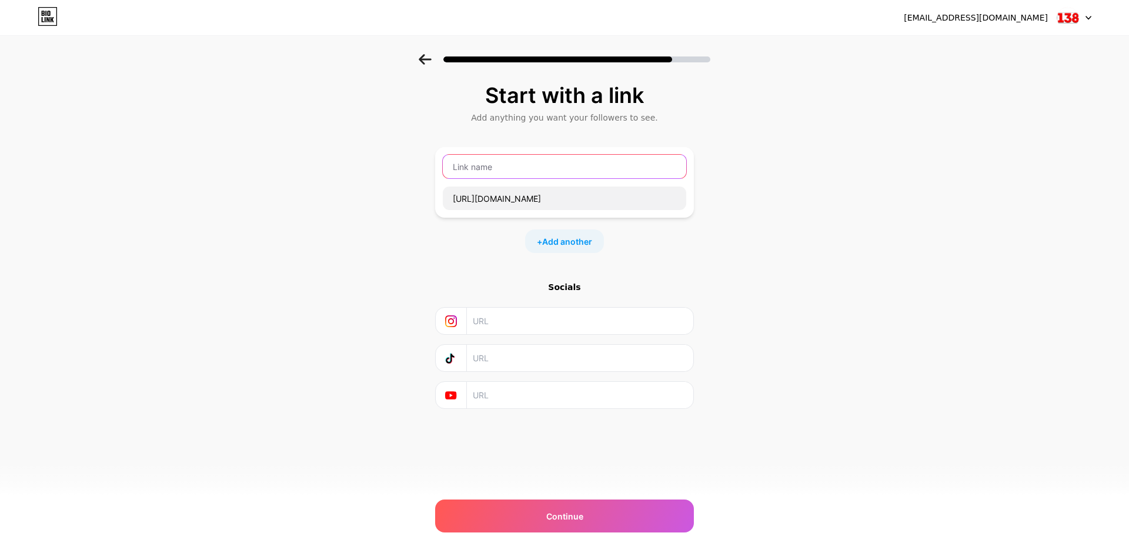
paste input "D"
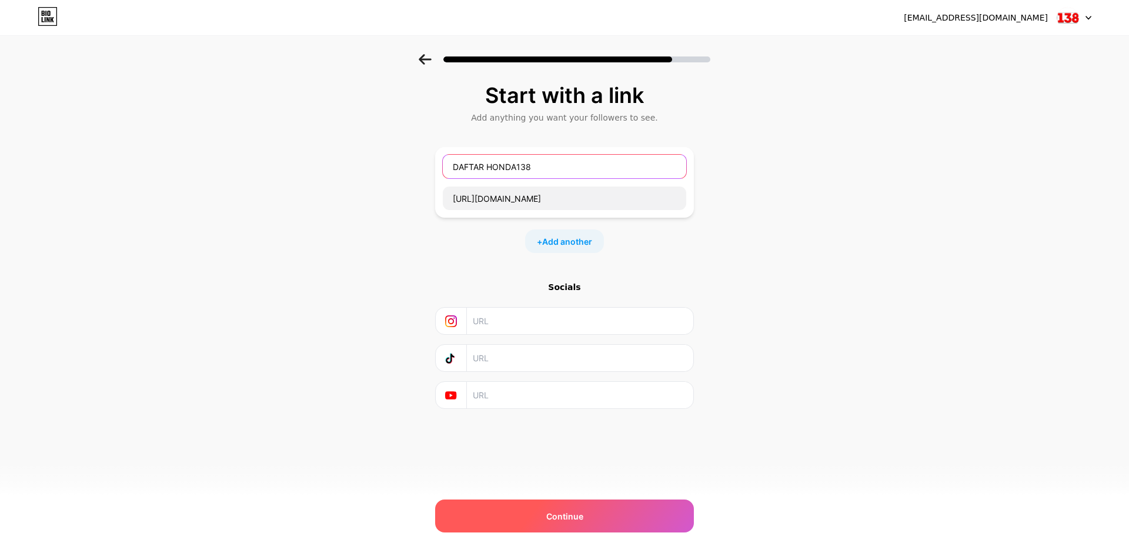
type input "DAFTAR HONDA138"
click at [580, 510] on span "Continue" at bounding box center [564, 516] width 37 height 12
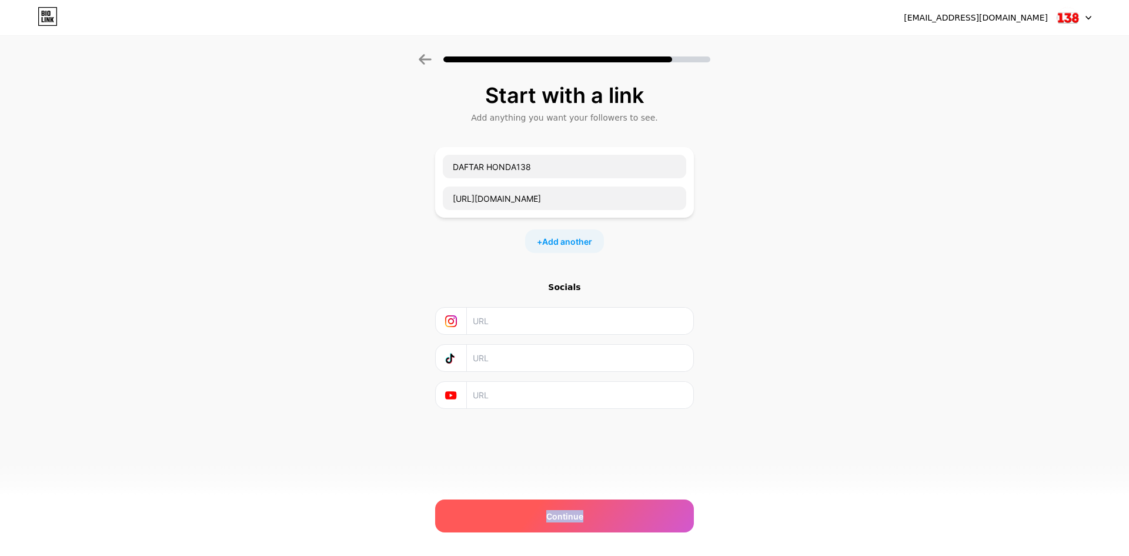
click at [580, 510] on span "Continue" at bounding box center [564, 516] width 37 height 12
click at [578, 508] on div "Continue" at bounding box center [564, 515] width 259 height 33
click at [568, 514] on span "Continue" at bounding box center [564, 516] width 37 height 12
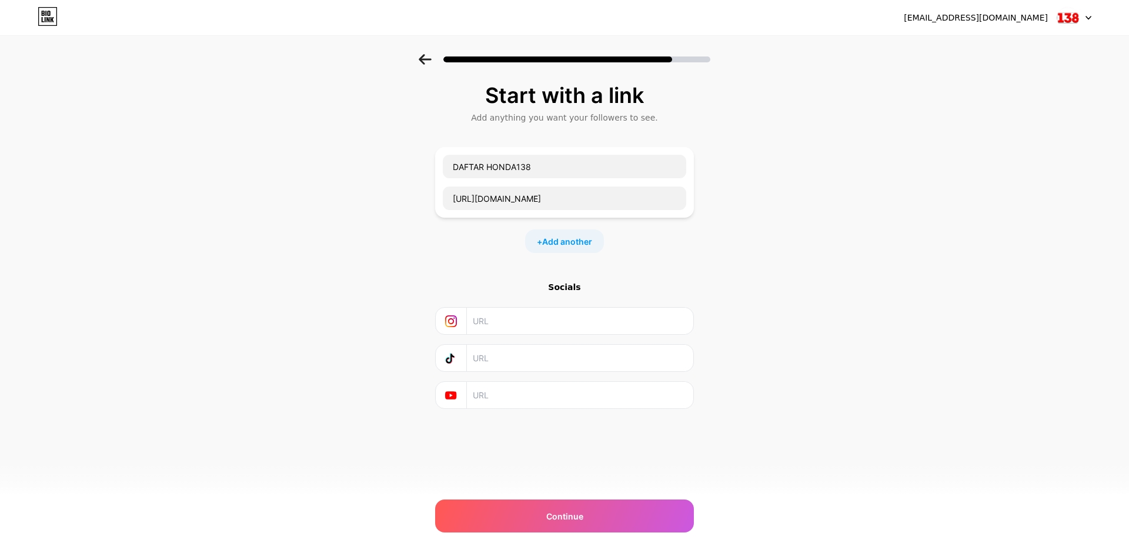
click at [779, 469] on div "dedytzy12@gmail.com Logout Link Copied Start with a link Add anything you want …" at bounding box center [564, 278] width 1129 height 556
click at [635, 519] on div "Continue" at bounding box center [564, 515] width 259 height 33
click at [634, 519] on div "Continue" at bounding box center [564, 515] width 259 height 33
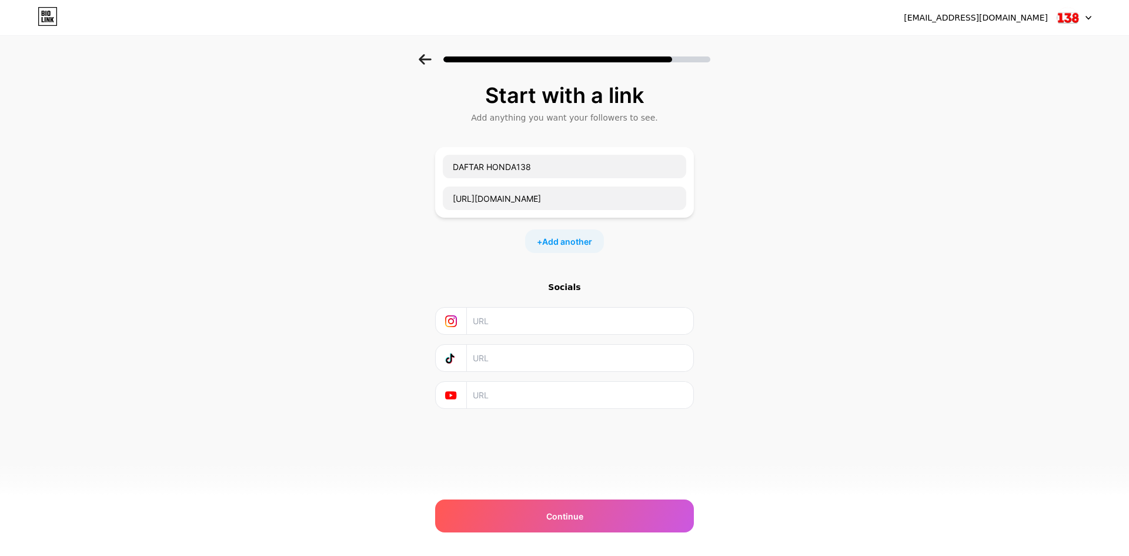
click at [734, 409] on div "Start with a link Add anything you want your followers to see. DAFTAR HONDA138 …" at bounding box center [564, 261] width 1129 height 414
click at [571, 534] on div "dedytzy12@gmail.com Logout Link Copied Start with a link Add anything you want …" at bounding box center [564, 278] width 1129 height 556
click at [581, 511] on span "Continue" at bounding box center [564, 516] width 37 height 12
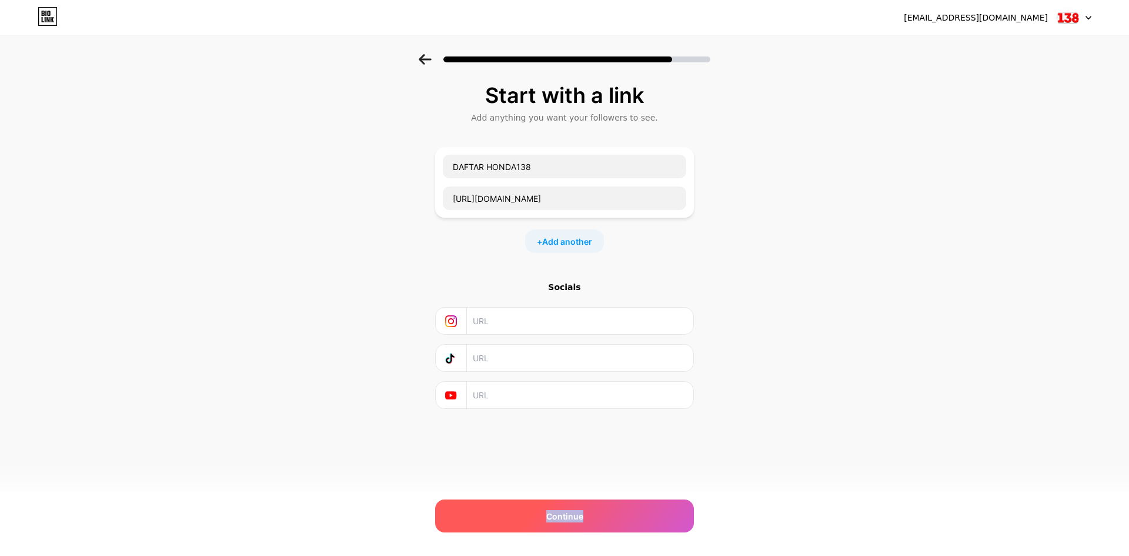
click at [581, 510] on span "Continue" at bounding box center [564, 516] width 37 height 12
click at [39, 14] on icon at bounding box center [48, 16] width 20 height 19
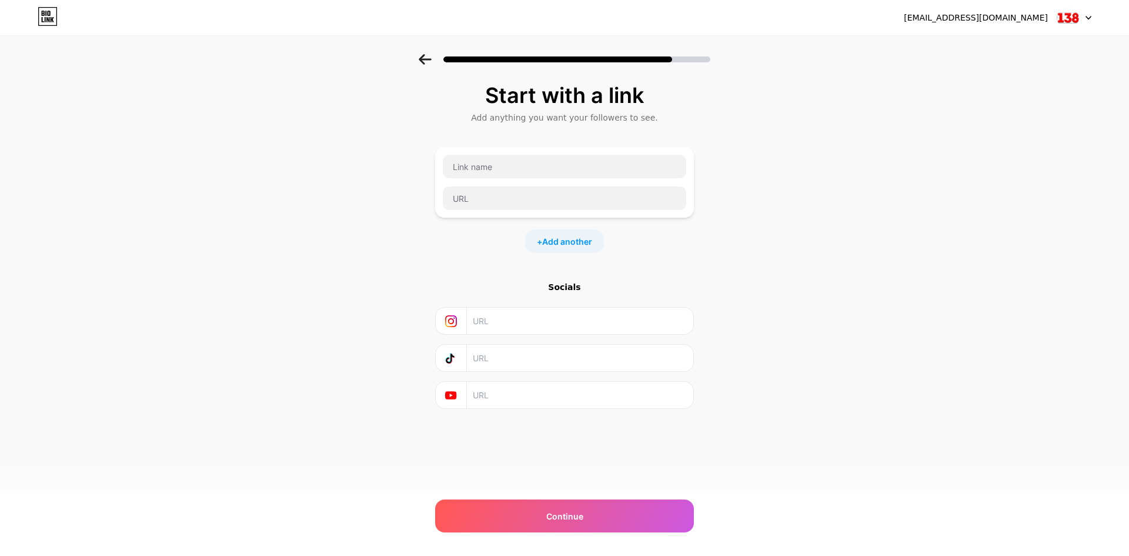
click at [1075, 16] on img at bounding box center [1068, 17] width 22 height 22
click at [546, 202] on input "text" at bounding box center [565, 198] width 244 height 24
paste input "[URL][DOMAIN_NAME]"
type input "[URL][DOMAIN_NAME]"
click at [565, 168] on input "text" at bounding box center [565, 167] width 244 height 24
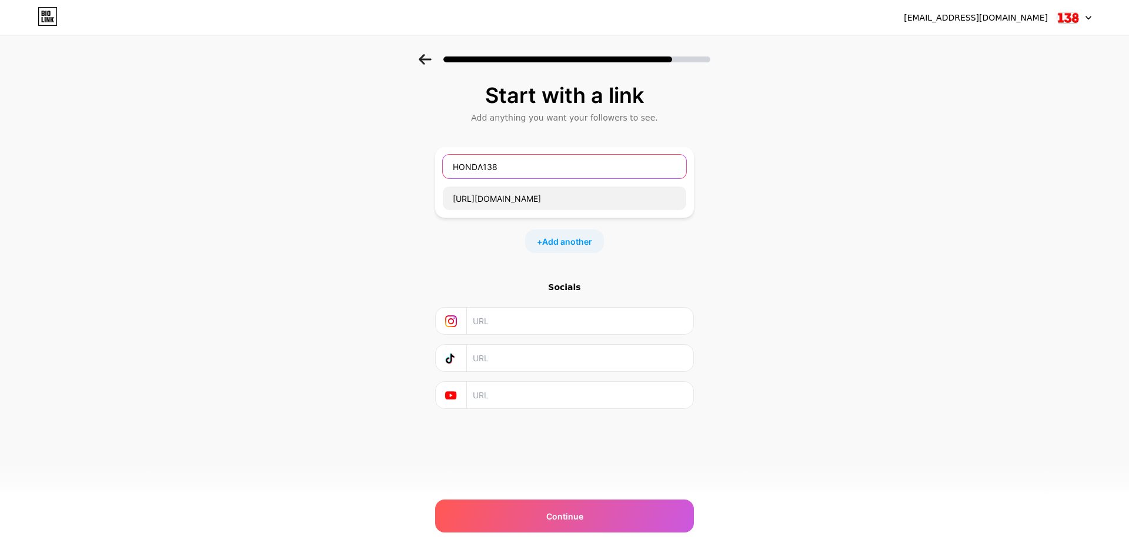
type input "HONDA138"
click at [879, 345] on div "Start with a link Add anything you want your followers to see. HONDA138 [URL][D…" at bounding box center [564, 261] width 1129 height 414
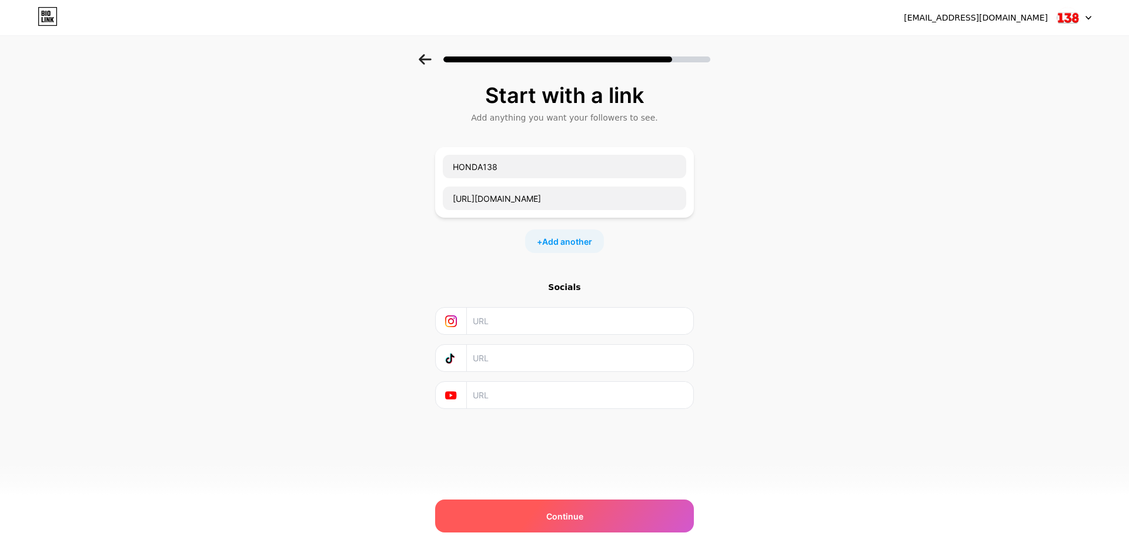
click at [617, 526] on div "Continue" at bounding box center [564, 515] width 259 height 33
click at [570, 508] on div "Continue" at bounding box center [564, 515] width 259 height 33
click at [569, 521] on span "Continue" at bounding box center [564, 516] width 37 height 12
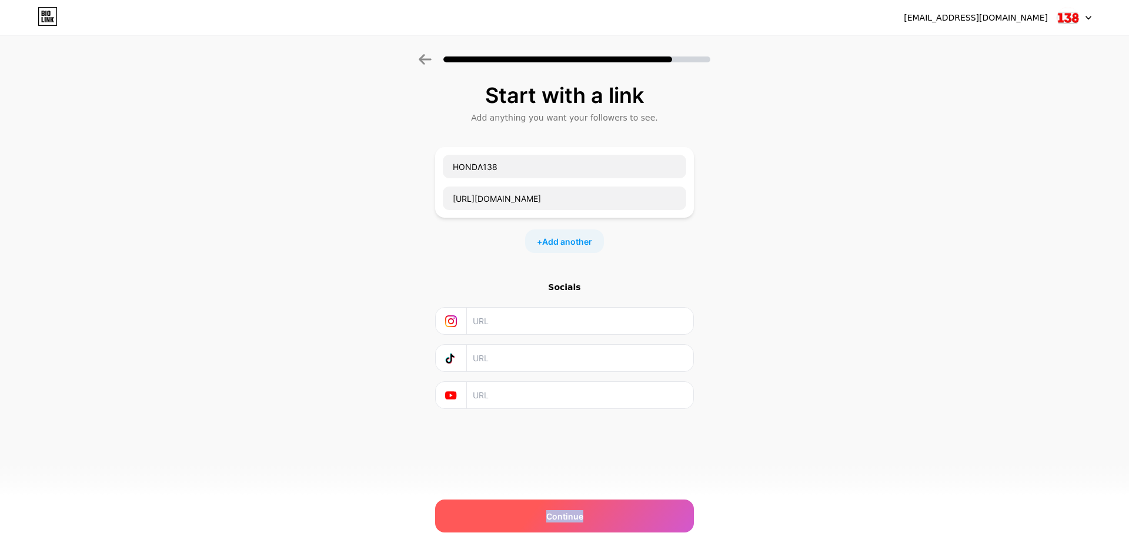
click at [569, 521] on span "Continue" at bounding box center [564, 516] width 37 height 12
drag, startPoint x: 683, startPoint y: 61, endPoint x: 645, endPoint y: 54, distance: 38.3
click at [653, 55] on div at bounding box center [565, 59] width 292 height 11
click at [420, 64] on icon at bounding box center [425, 59] width 13 height 11
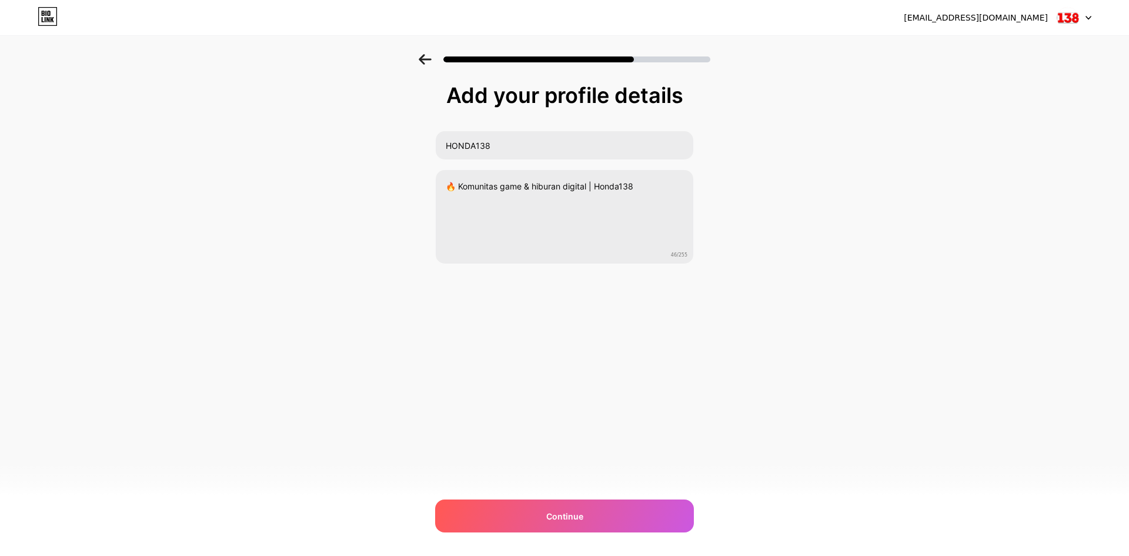
click at [420, 64] on icon at bounding box center [425, 59] width 13 height 11
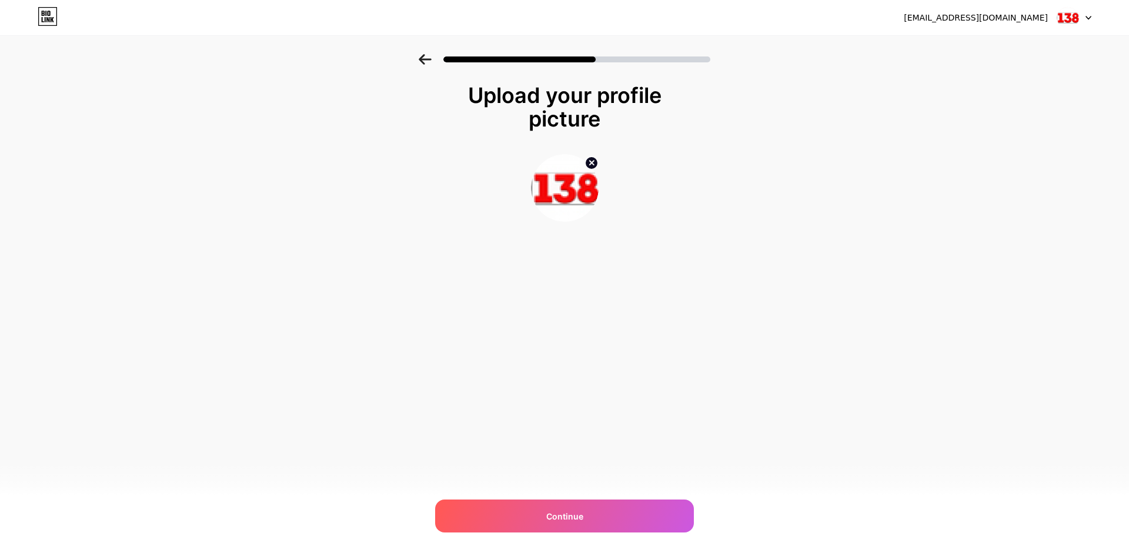
click at [420, 64] on icon at bounding box center [425, 59] width 13 height 11
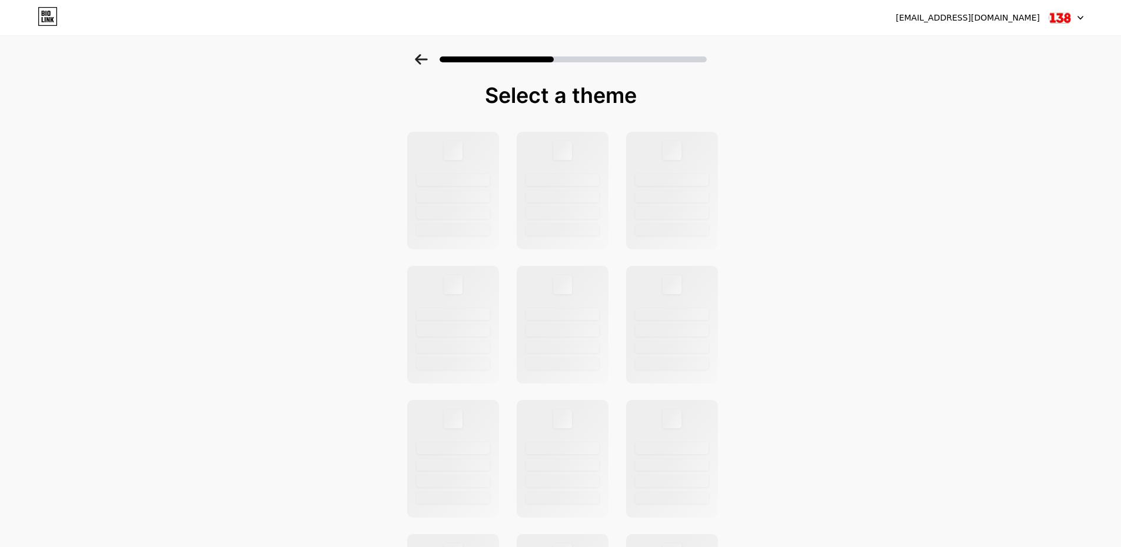
click at [420, 64] on icon at bounding box center [421, 59] width 13 height 11
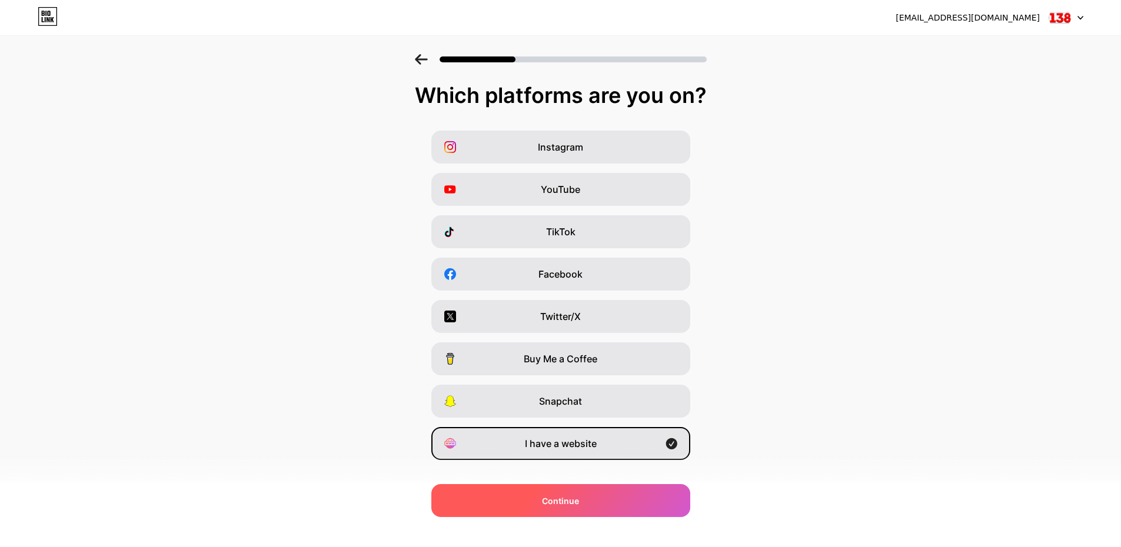
click at [632, 505] on div "Continue" at bounding box center [560, 500] width 259 height 33
click at [632, 505] on div at bounding box center [560, 500] width 259 height 33
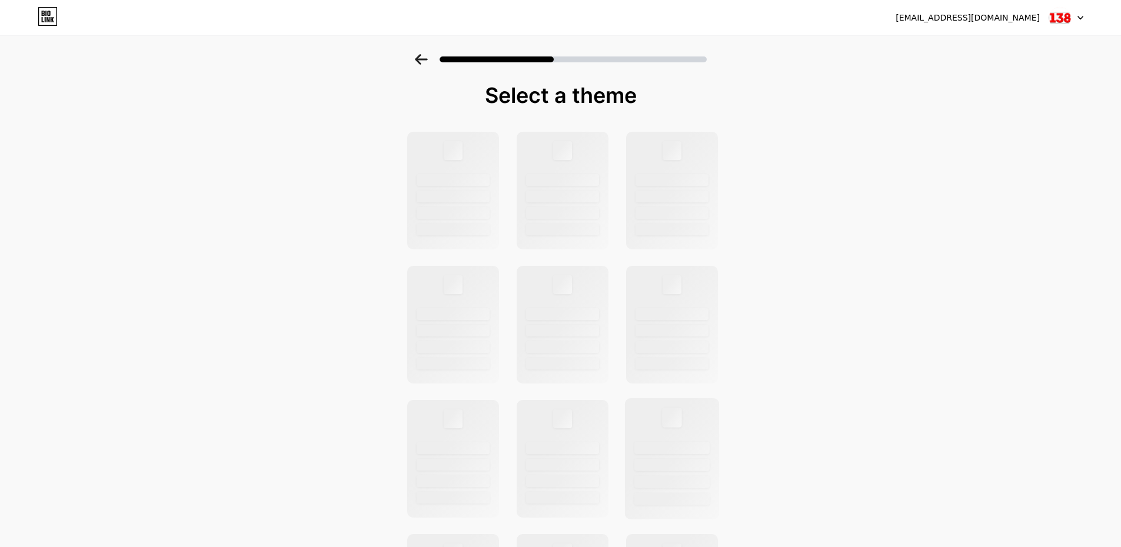
click at [629, 502] on div at bounding box center [671, 458] width 95 height 121
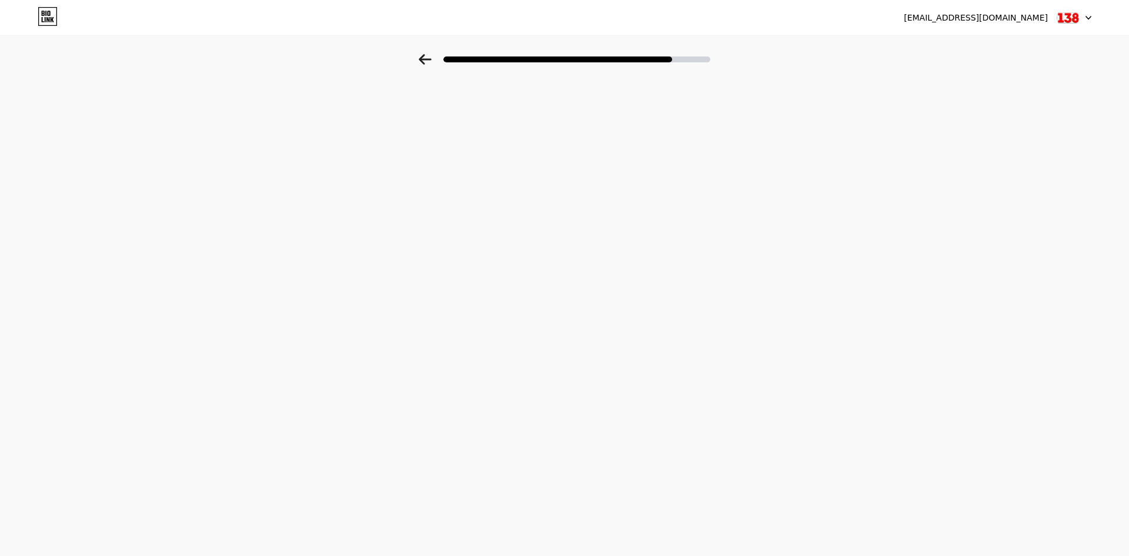
click at [1073, 16] on img at bounding box center [1068, 17] width 22 height 22
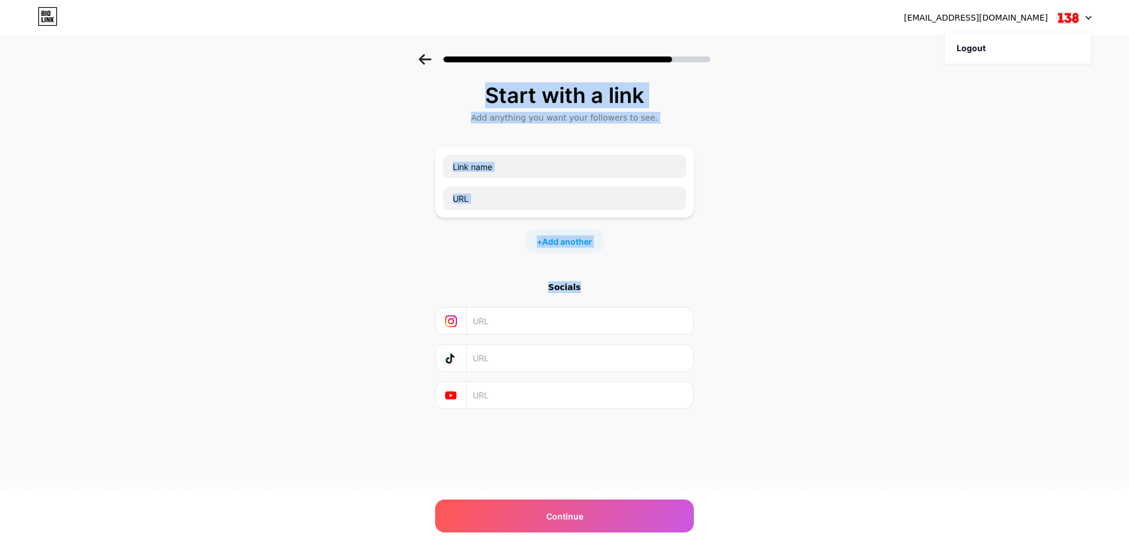
drag, startPoint x: 984, startPoint y: 48, endPoint x: 872, endPoint y: 309, distance: 284.6
click at [876, 309] on div "[EMAIL_ADDRESS][DOMAIN_NAME] Logout Link Copied Start with a link Add anything …" at bounding box center [564, 234] width 1129 height 468
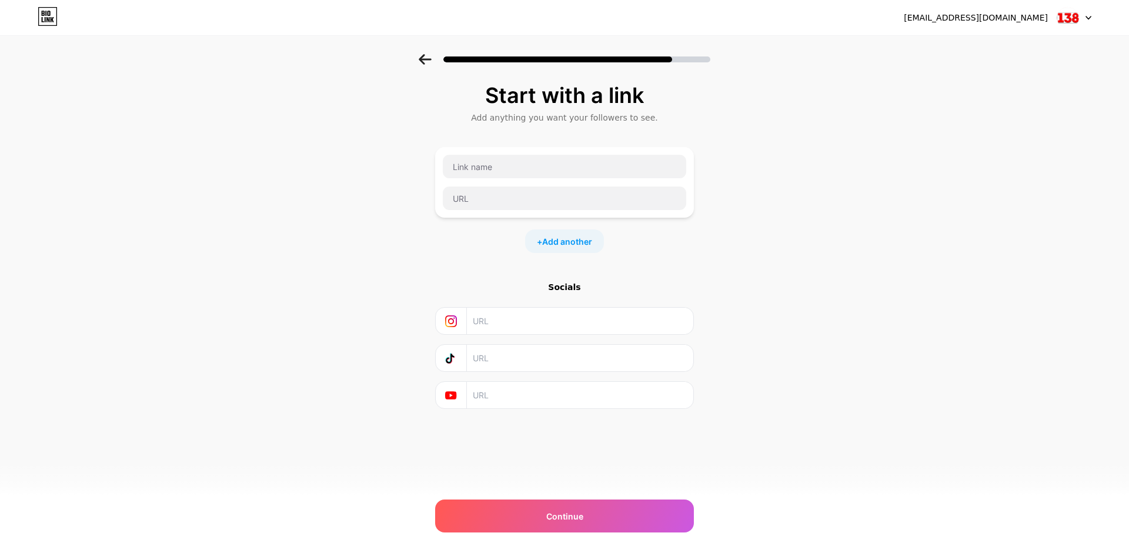
click at [637, 184] on div at bounding box center [564, 182] width 245 height 56
click at [631, 192] on input "text" at bounding box center [565, 198] width 244 height 24
paste input "[URL][DOMAIN_NAME]"
type input "[URL][DOMAIN_NAME]"
click at [624, 158] on input "text" at bounding box center [565, 167] width 244 height 24
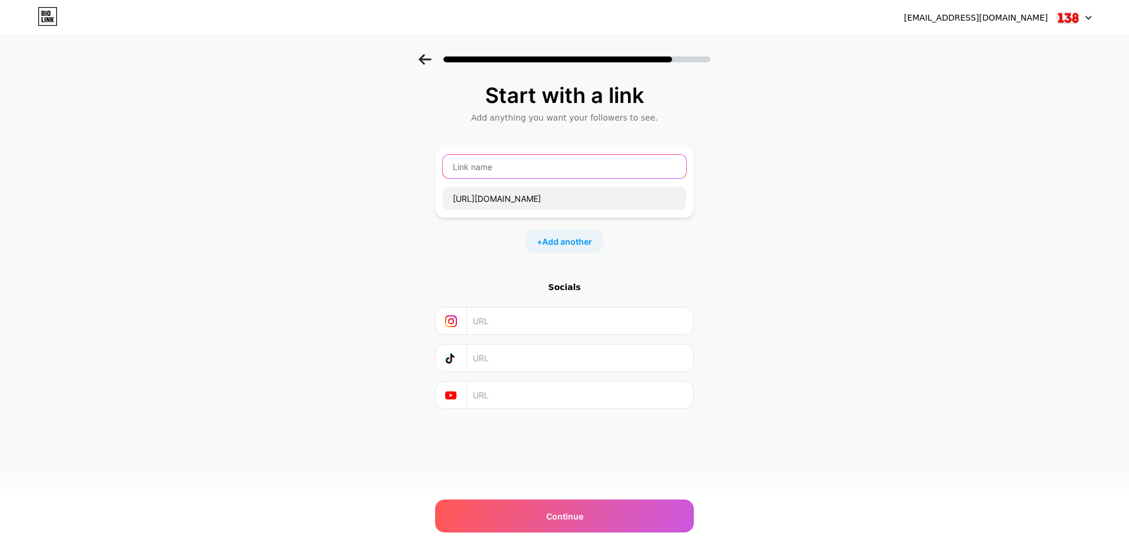
paste input "h"
type input "h"
paste input "D"
type input "DAFTAR HONDA138"
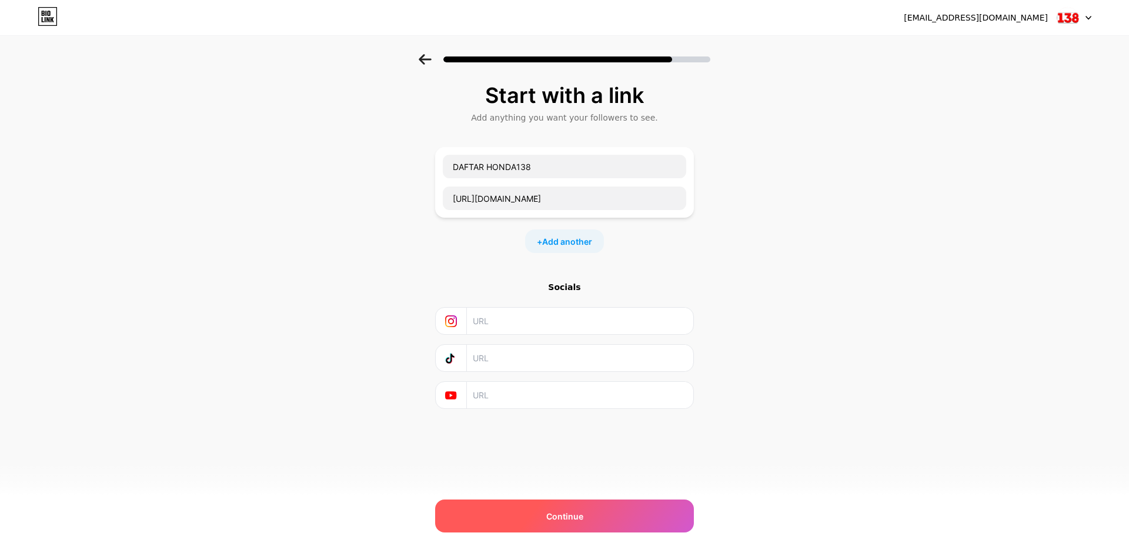
click at [665, 522] on div "Continue" at bounding box center [564, 515] width 259 height 33
click at [657, 515] on div "Continue" at bounding box center [564, 515] width 259 height 33
drag, startPoint x: 656, startPoint y: 524, endPoint x: 654, endPoint y: 513, distance: 10.7
click at [655, 521] on div "Continue" at bounding box center [564, 515] width 259 height 33
click at [744, 555] on div "[EMAIL_ADDRESS][DOMAIN_NAME] Logout Link Copied Start with a link Add anything …" at bounding box center [564, 278] width 1129 height 556
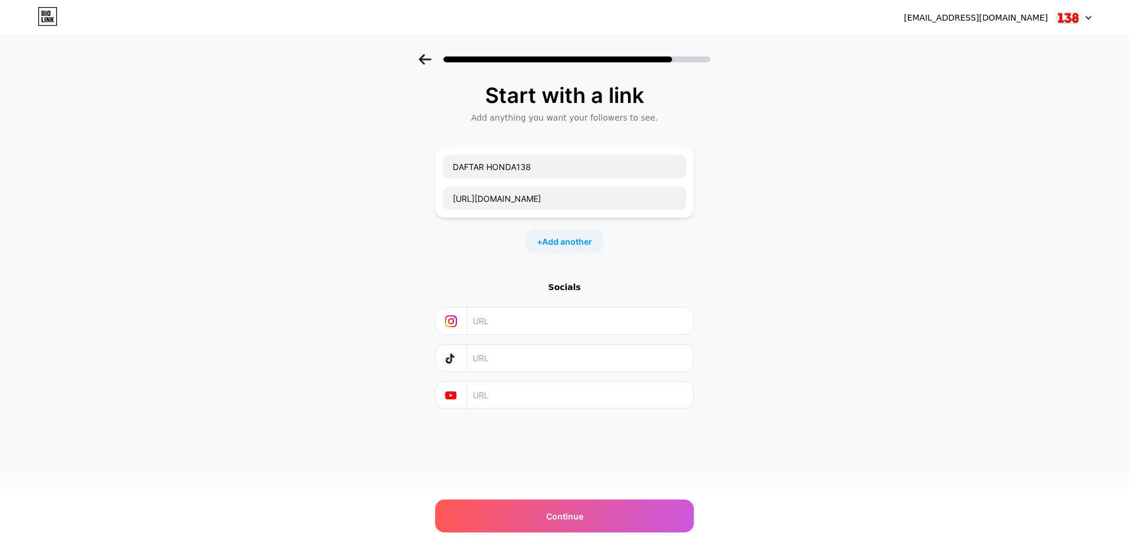
click at [737, 552] on div "[EMAIL_ADDRESS][DOMAIN_NAME] Logout Link Copied Start with a link Add anything …" at bounding box center [564, 278] width 1129 height 556
click at [610, 530] on div "Continue" at bounding box center [564, 515] width 259 height 33
click at [626, 515] on div "Continue" at bounding box center [564, 515] width 259 height 33
click at [627, 514] on div "Continue" at bounding box center [564, 515] width 259 height 33
click at [628, 514] on div "Continue" at bounding box center [564, 515] width 259 height 33
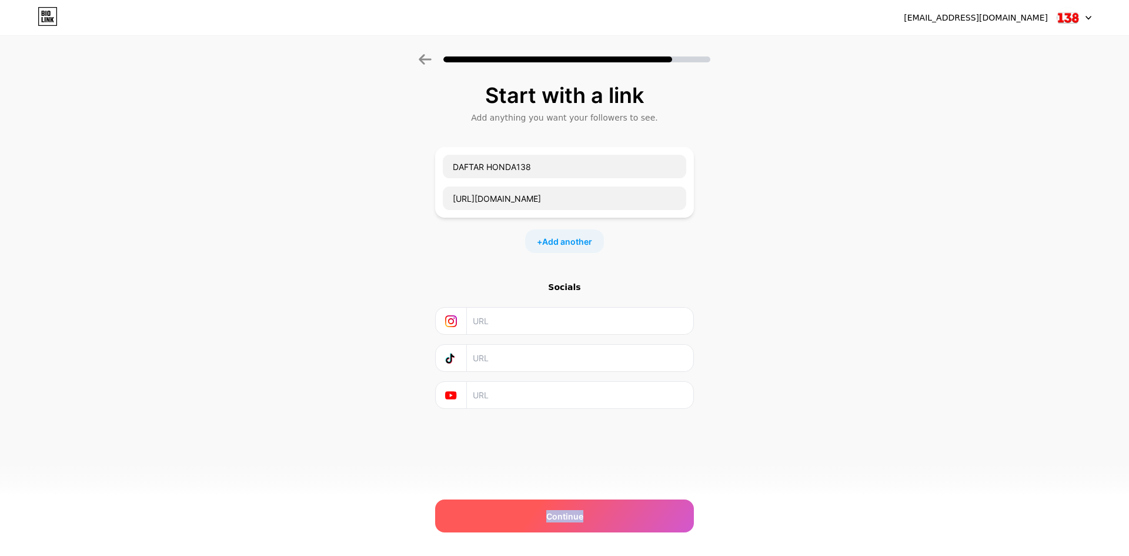
drag, startPoint x: 629, startPoint y: 512, endPoint x: 628, endPoint y: 504, distance: 8.3
click at [629, 512] on div "Continue" at bounding box center [564, 515] width 259 height 33
click at [629, 506] on div "Continue" at bounding box center [564, 515] width 259 height 33
click at [632, 506] on div "Continue" at bounding box center [564, 515] width 259 height 33
click at [659, 522] on div "Continue" at bounding box center [564, 515] width 259 height 33
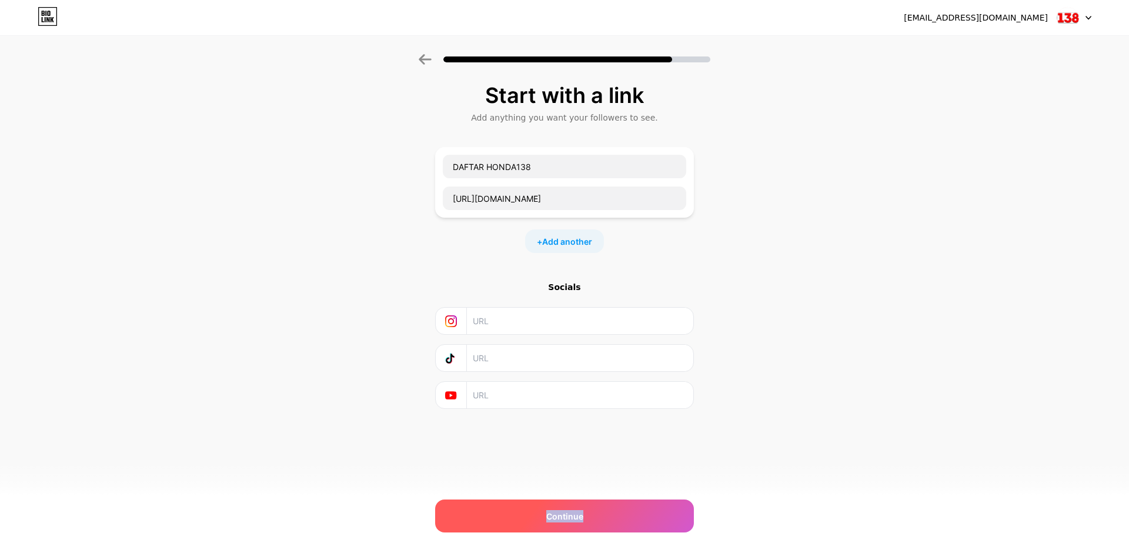
click at [659, 519] on div "Continue" at bounding box center [564, 515] width 259 height 33
click at [658, 516] on div "Continue" at bounding box center [564, 515] width 259 height 33
click at [655, 509] on div "Continue" at bounding box center [564, 515] width 259 height 33
click at [654, 509] on div "Continue" at bounding box center [564, 515] width 259 height 33
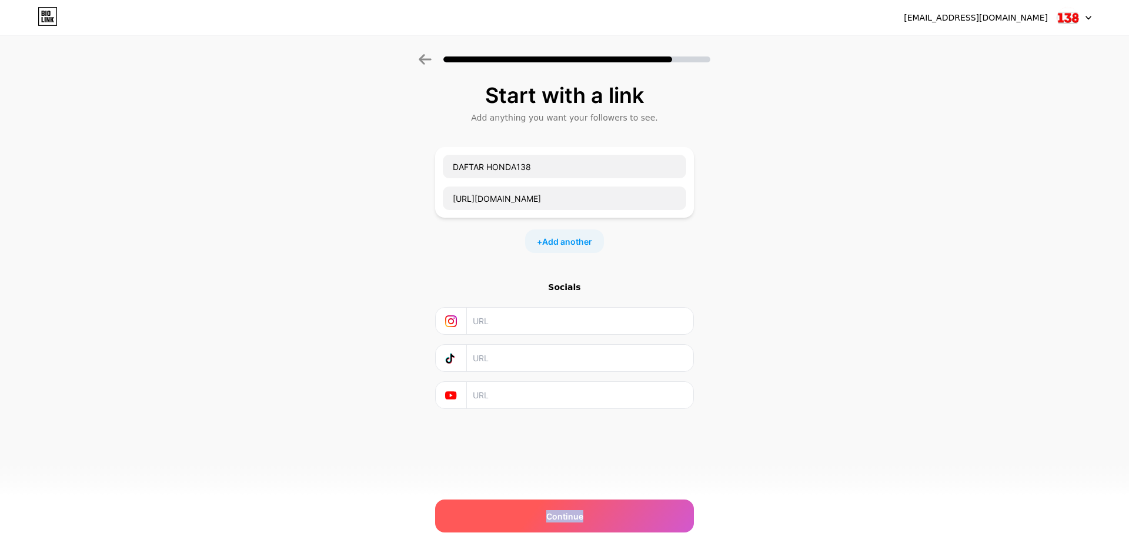
click at [572, 512] on span "Continue" at bounding box center [564, 516] width 37 height 12
click at [571, 512] on span "Continue" at bounding box center [564, 516] width 37 height 12
click at [568, 510] on span "Continue" at bounding box center [564, 516] width 37 height 12
click at [574, 338] on div "Socials" at bounding box center [564, 345] width 259 height 128
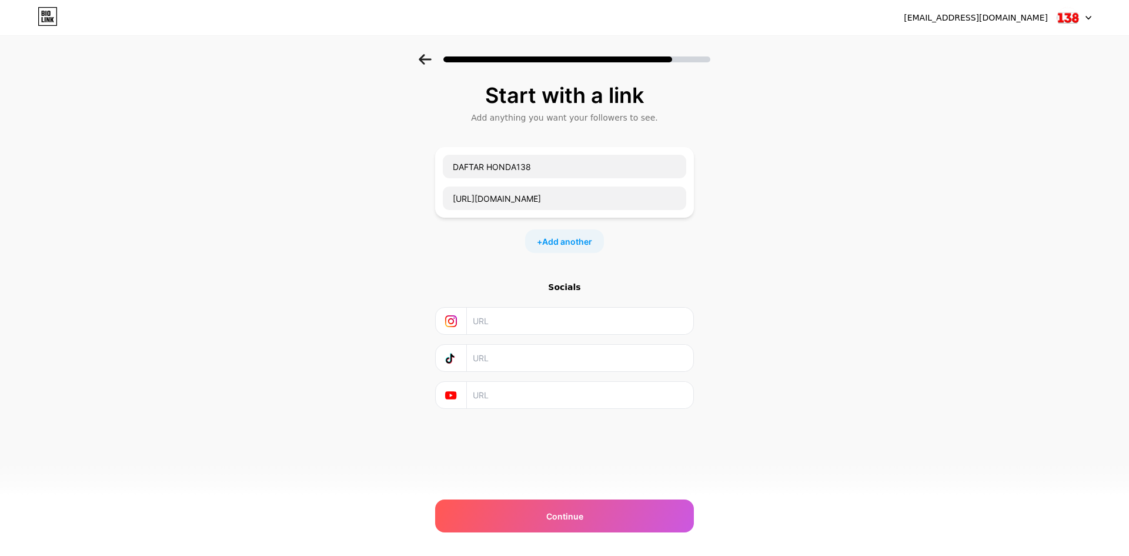
click at [582, 325] on input "text" at bounding box center [580, 321] width 214 height 26
type input "sfsffssssghhh"
click at [585, 358] on input "text" at bounding box center [580, 358] width 214 height 26
type input "fdsfdsfds"
click at [604, 388] on input "text" at bounding box center [580, 395] width 214 height 26
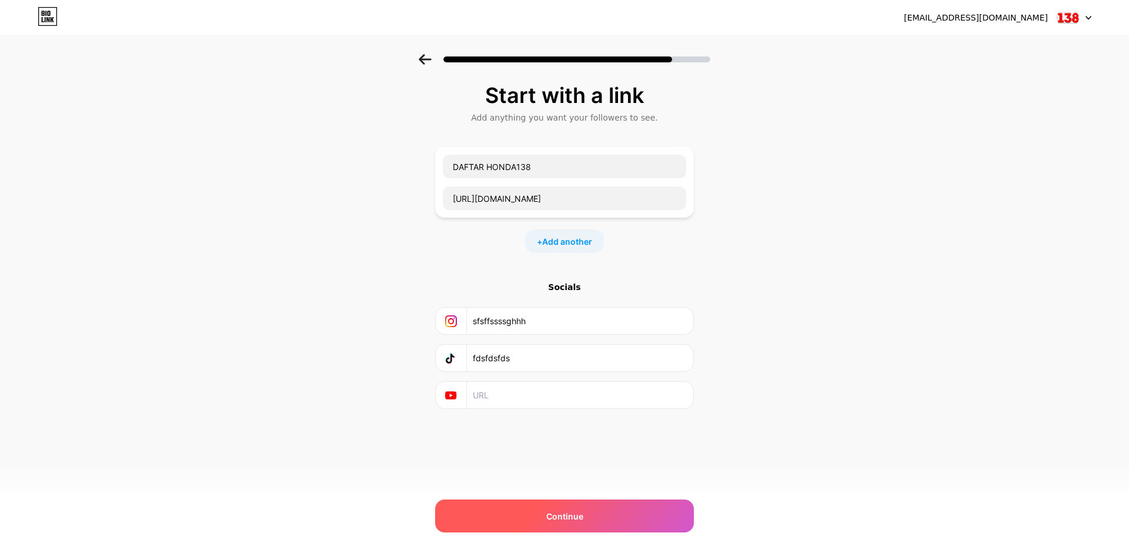
click at [619, 501] on div "[EMAIL_ADDRESS][DOMAIN_NAME] Logout Link Copied Start with a link Add anything …" at bounding box center [564, 278] width 1129 height 556
click at [624, 504] on div "Continue" at bounding box center [564, 515] width 259 height 33
click at [575, 506] on div "Continue" at bounding box center [564, 515] width 259 height 33
click at [575, 505] on div "Continue" at bounding box center [564, 515] width 259 height 33
click at [574, 504] on div "Continue" at bounding box center [564, 515] width 259 height 33
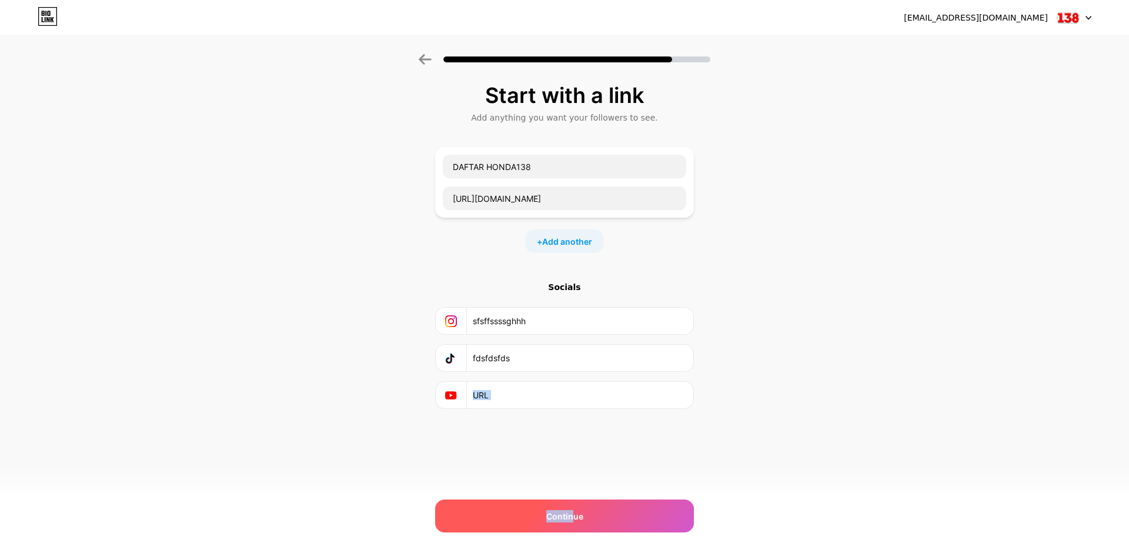
click at [574, 503] on div "[EMAIL_ADDRESS][DOMAIN_NAME] Logout Link Copied Start with a link Add anything …" at bounding box center [564, 278] width 1129 height 556
click at [657, 510] on div "Continue" at bounding box center [564, 515] width 259 height 33
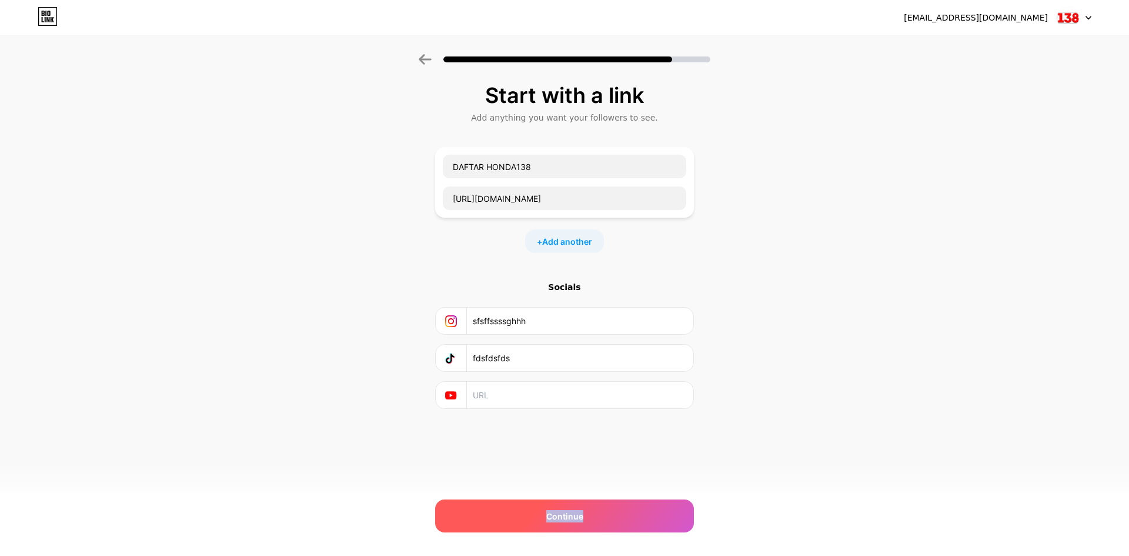
click at [657, 510] on div "Continue" at bounding box center [564, 515] width 259 height 33
